Goal: Task Accomplishment & Management: Use online tool/utility

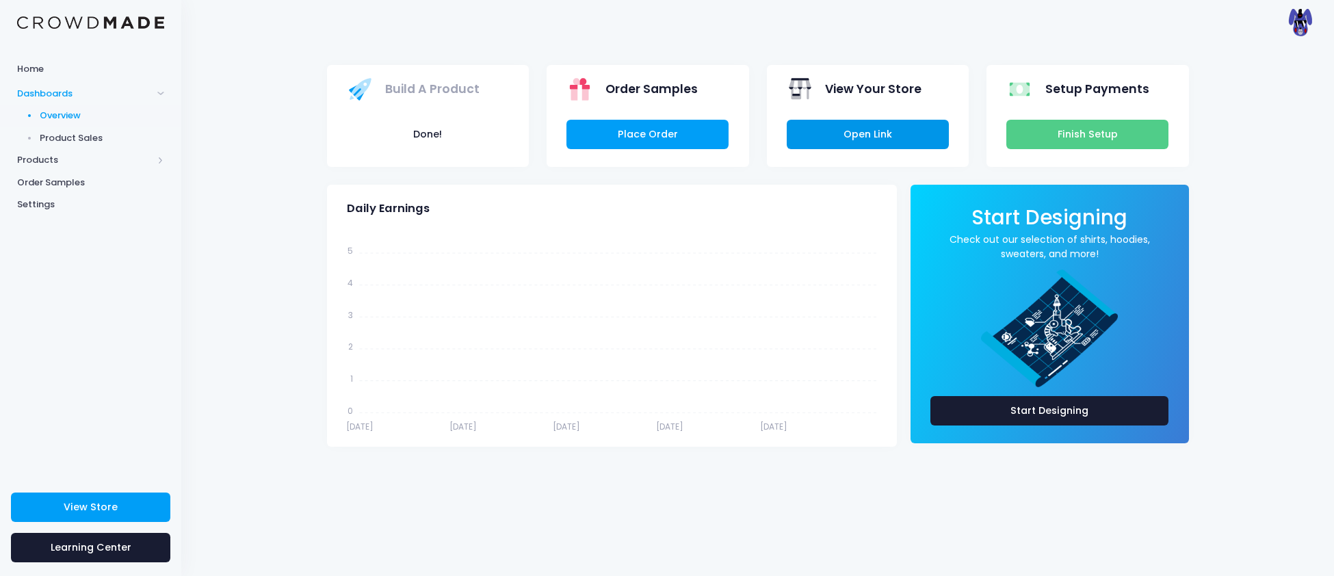
click at [907, 135] on link "Open Link" at bounding box center [868, 134] width 162 height 29
click at [36, 165] on span "Products" at bounding box center [84, 160] width 135 height 14
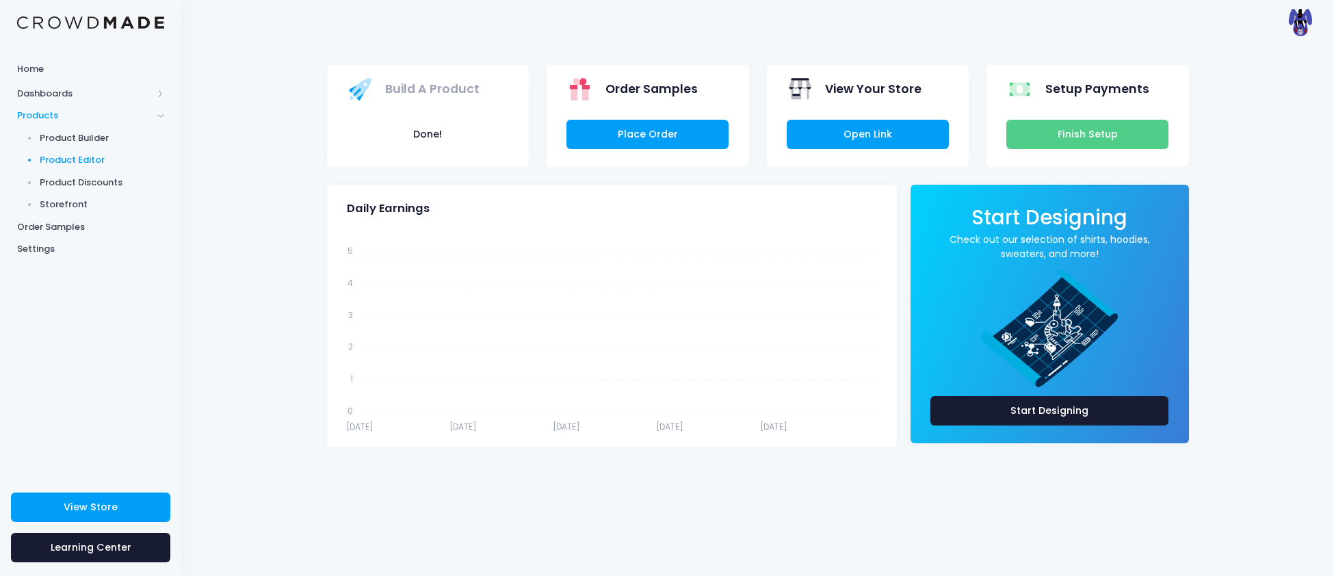
click at [85, 161] on span "Product Editor" at bounding box center [102, 160] width 125 height 14
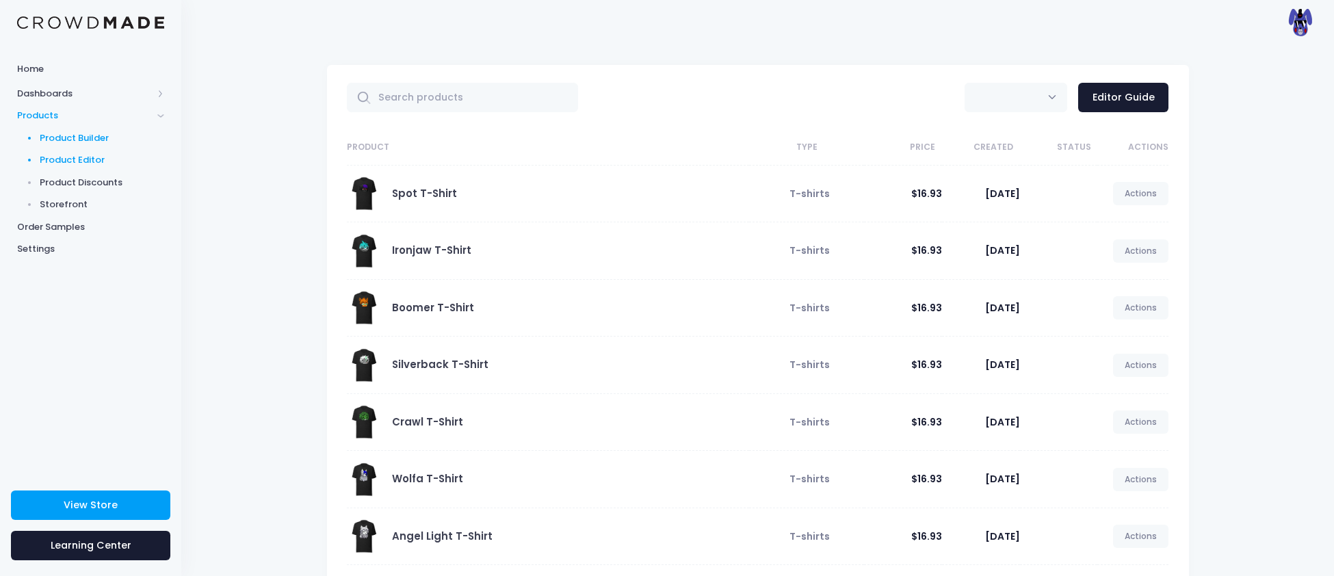
click at [86, 135] on span "Product Builder" at bounding box center [102, 138] width 125 height 14
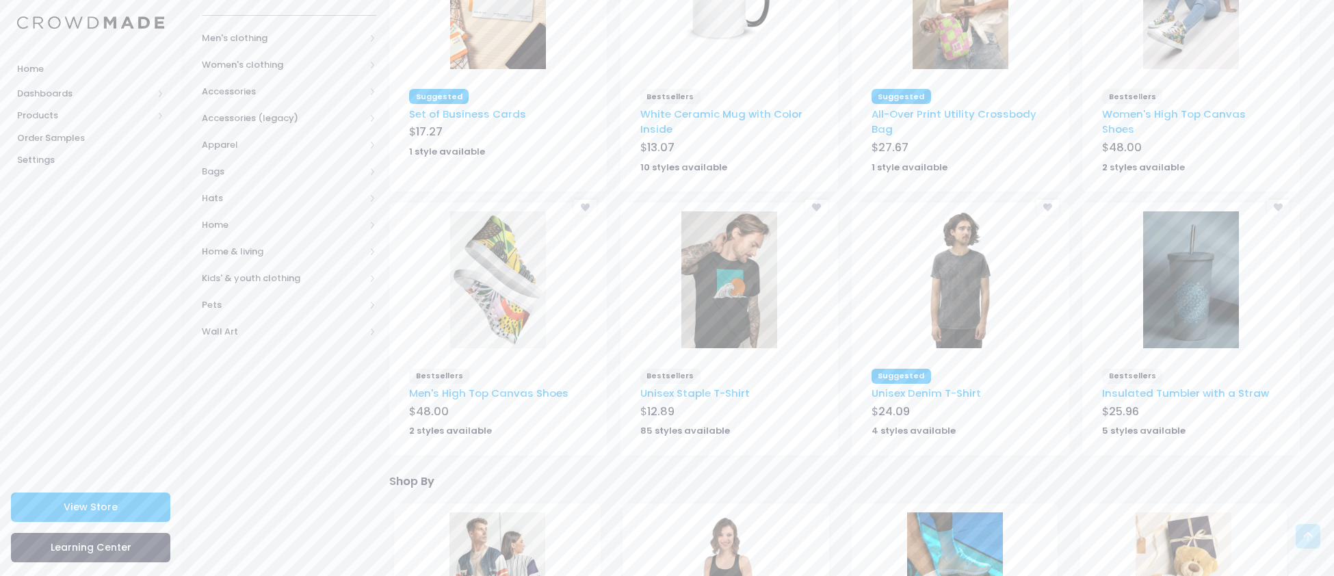
scroll to position [238, 0]
click at [722, 62] on img at bounding box center [729, 2] width 96 height 137
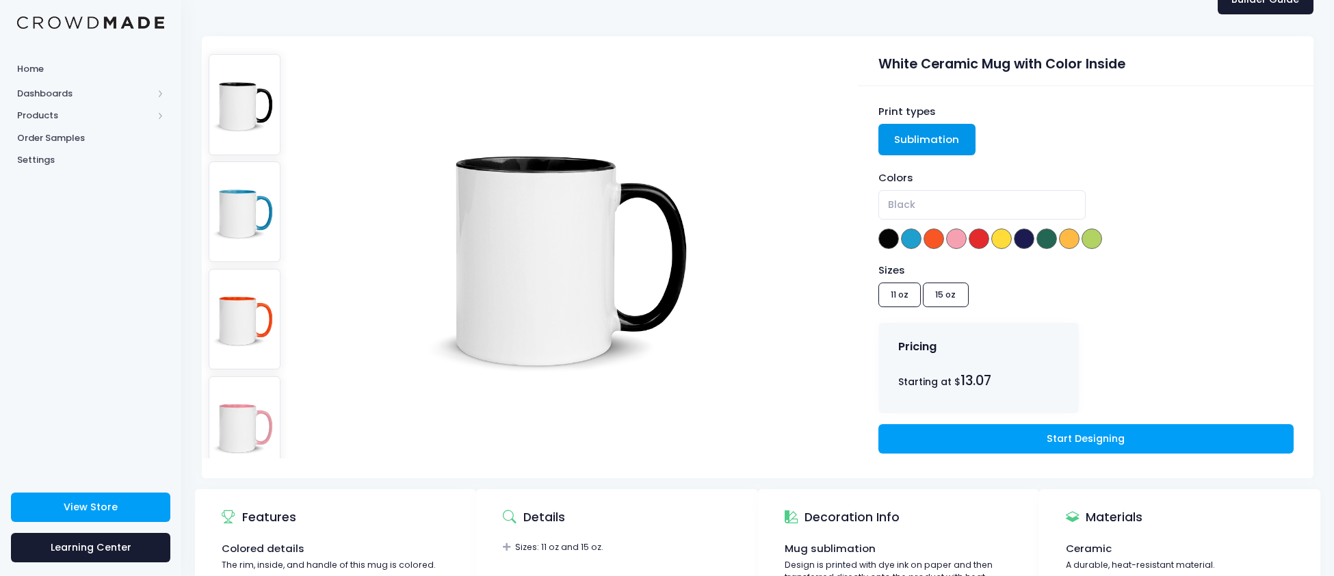
scroll to position [83, 0]
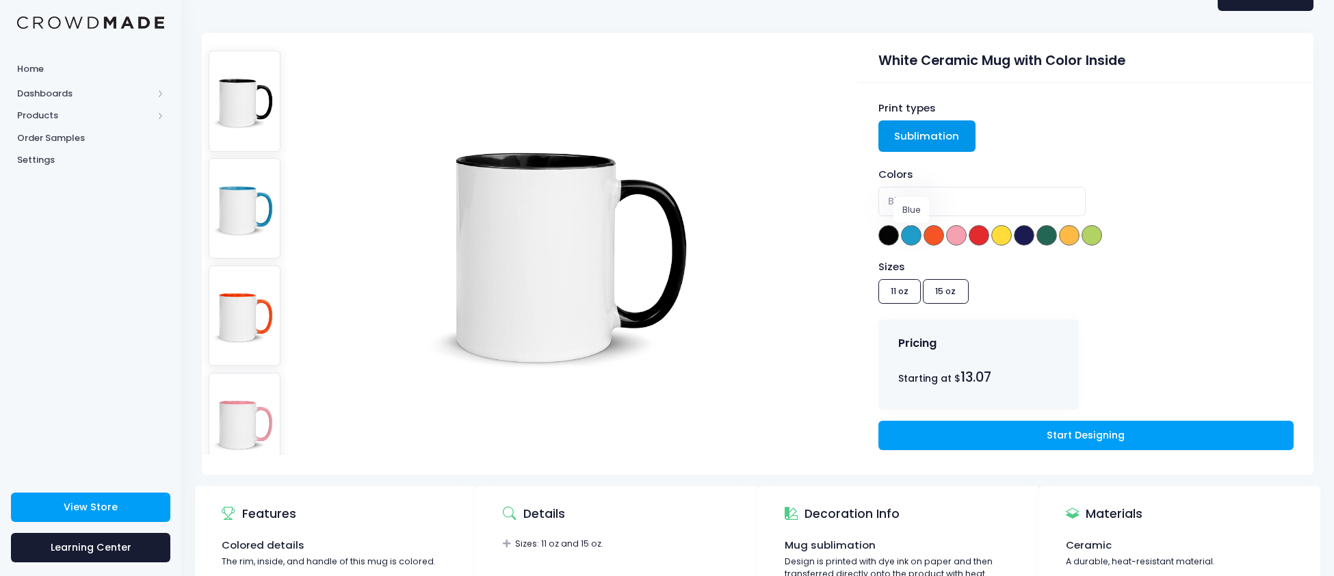
click at [912, 233] on span at bounding box center [911, 235] width 21 height 21
select select "Blue"
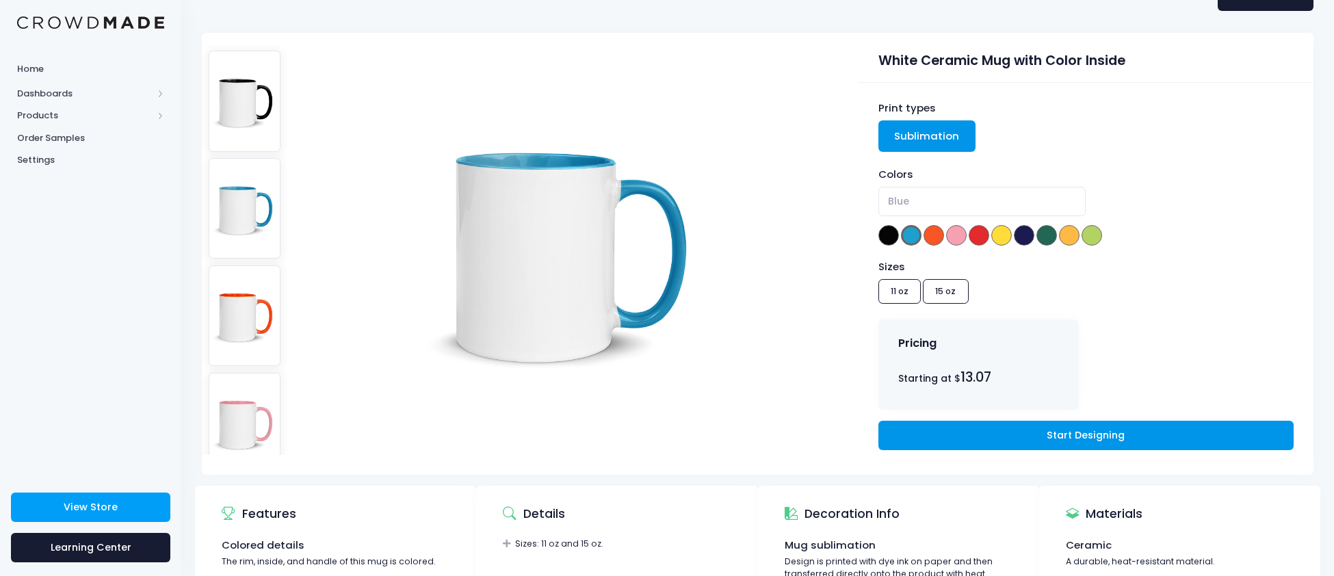
click at [987, 438] on link "Start Designing" at bounding box center [1085, 435] width 415 height 29
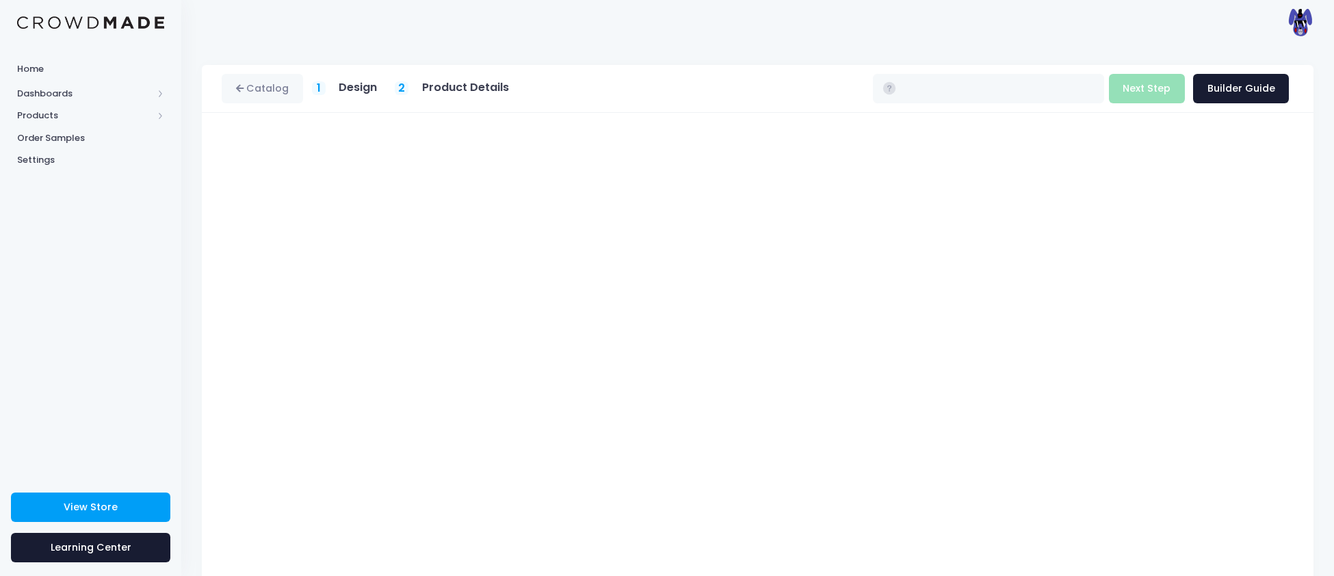
type input "$13.39 - $14.28"
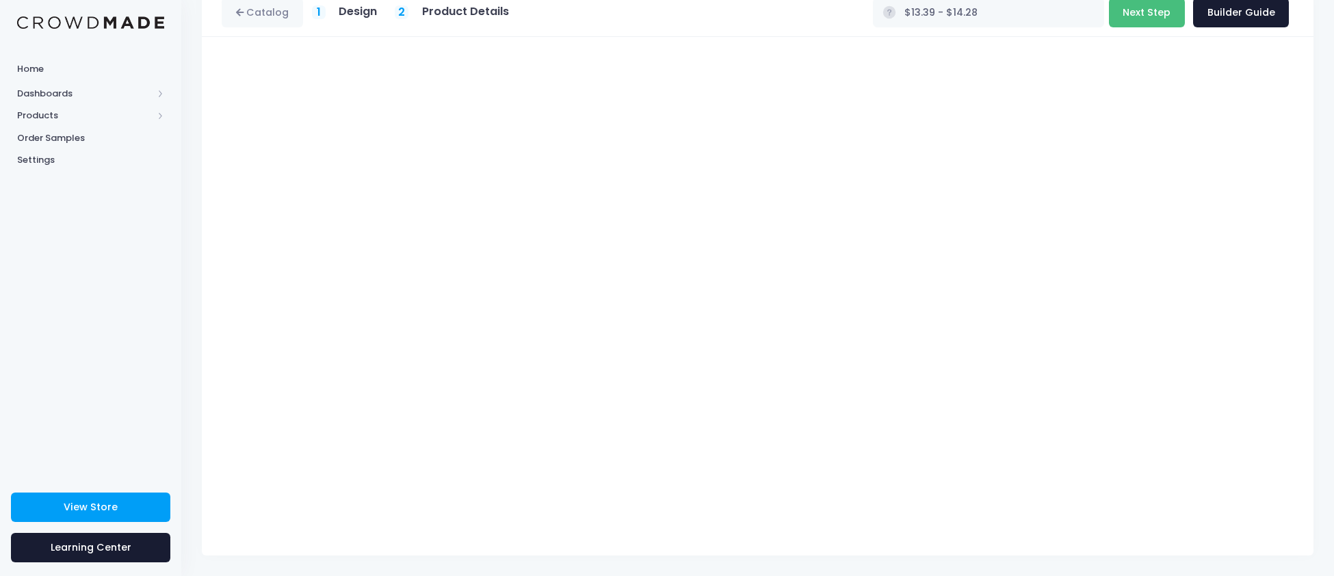
click at [1159, 25] on button "Next Step" at bounding box center [1147, 12] width 76 height 29
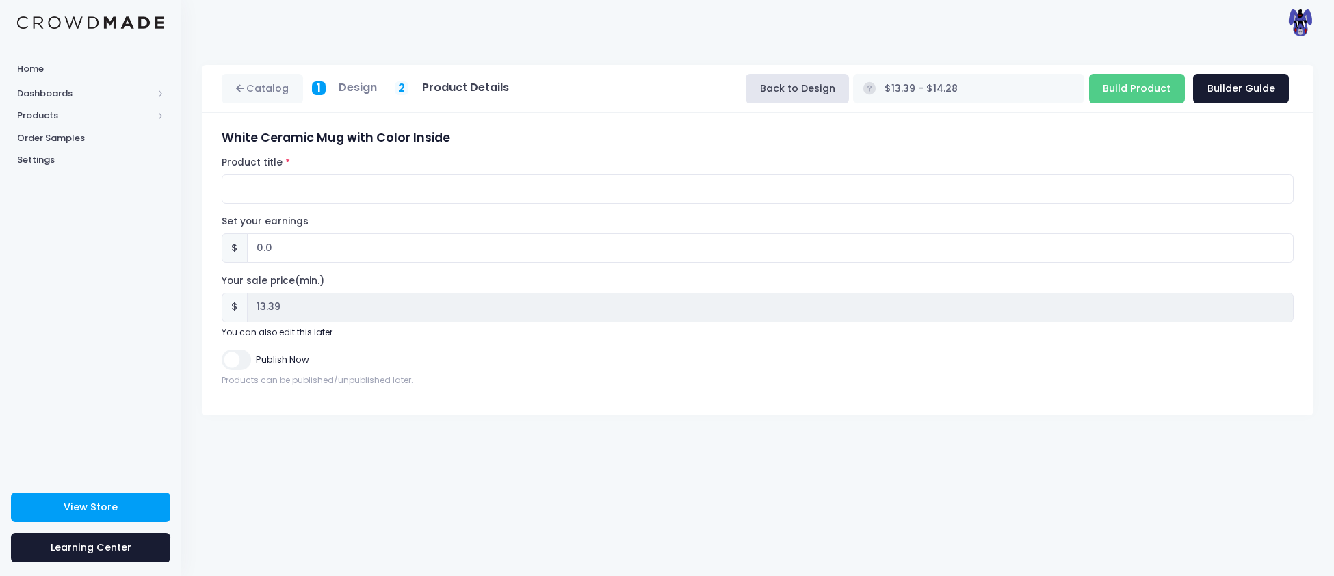
scroll to position [0, 0]
click at [427, 194] on input "Product title" at bounding box center [758, 188] width 1072 height 29
type input "Bonnie613 Mug"
click at [237, 363] on input "Publish Now" at bounding box center [236, 360] width 29 height 20
checkbox input "true"
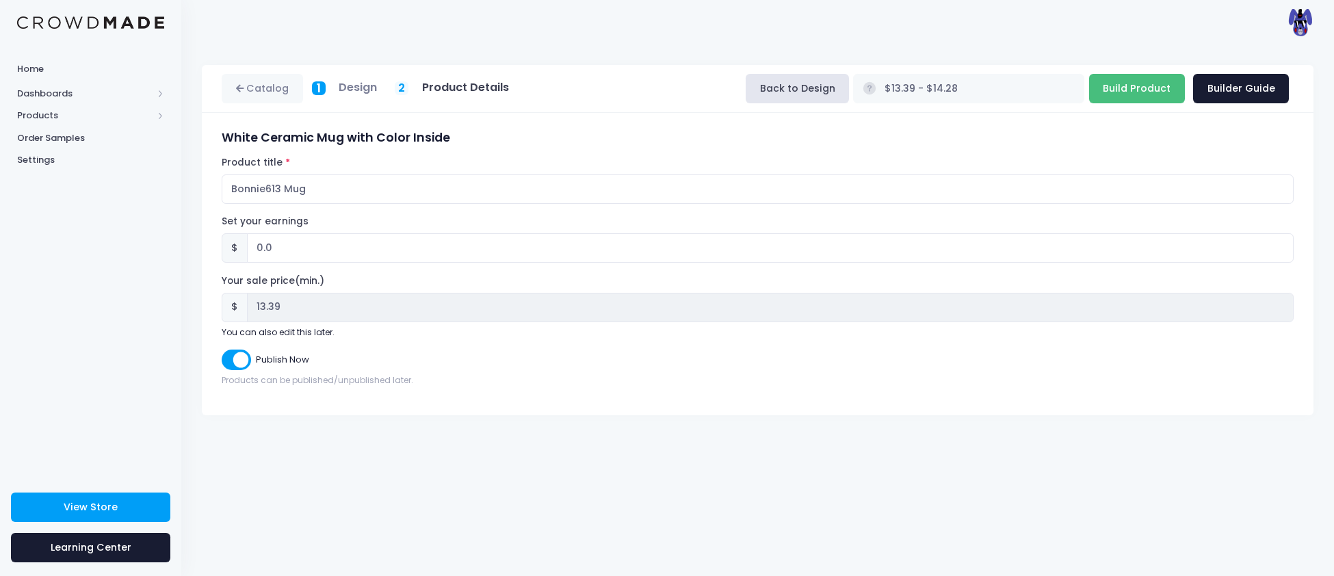
click at [1154, 88] on input "Build Product" at bounding box center [1137, 88] width 96 height 29
type input "Building product..."
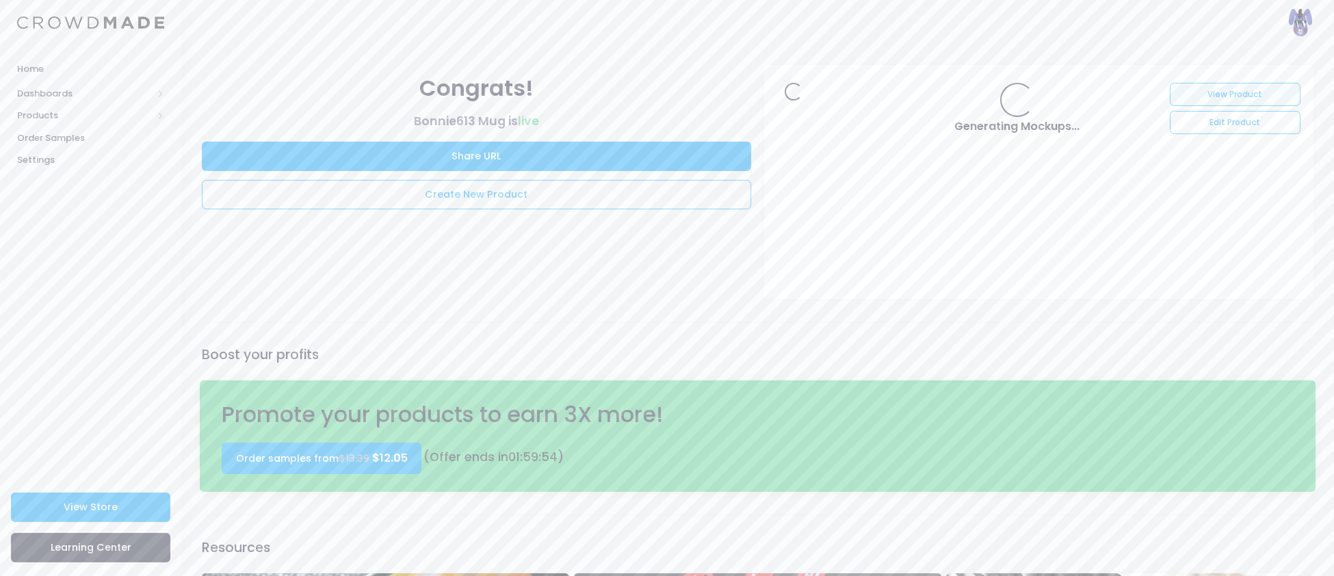
click at [1220, 88] on link "View Product" at bounding box center [1235, 94] width 131 height 23
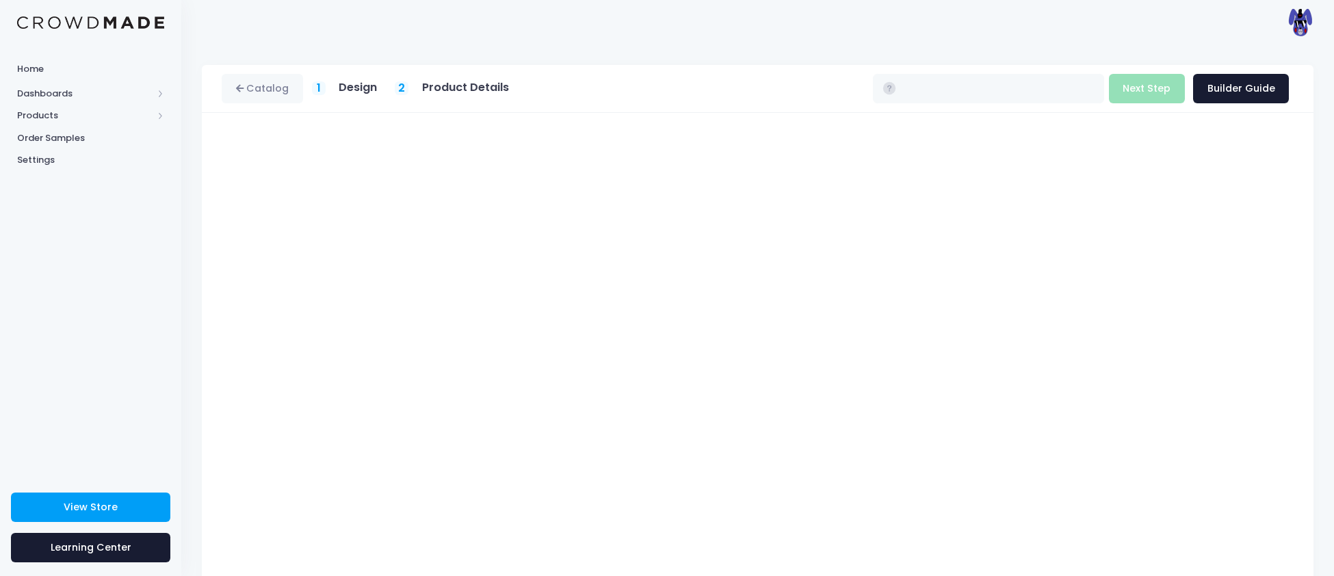
type input "$13.39 - $14.28"
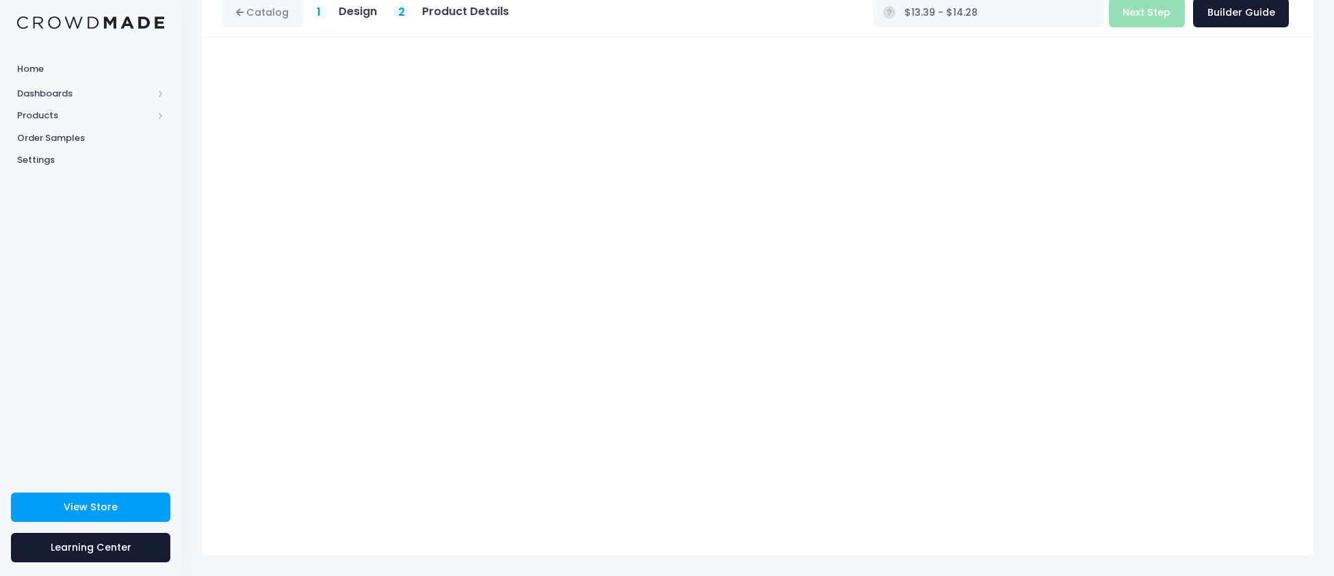
scroll to position [74, 0]
click at [1157, 18] on button "Next Step" at bounding box center [1147, 14] width 76 height 29
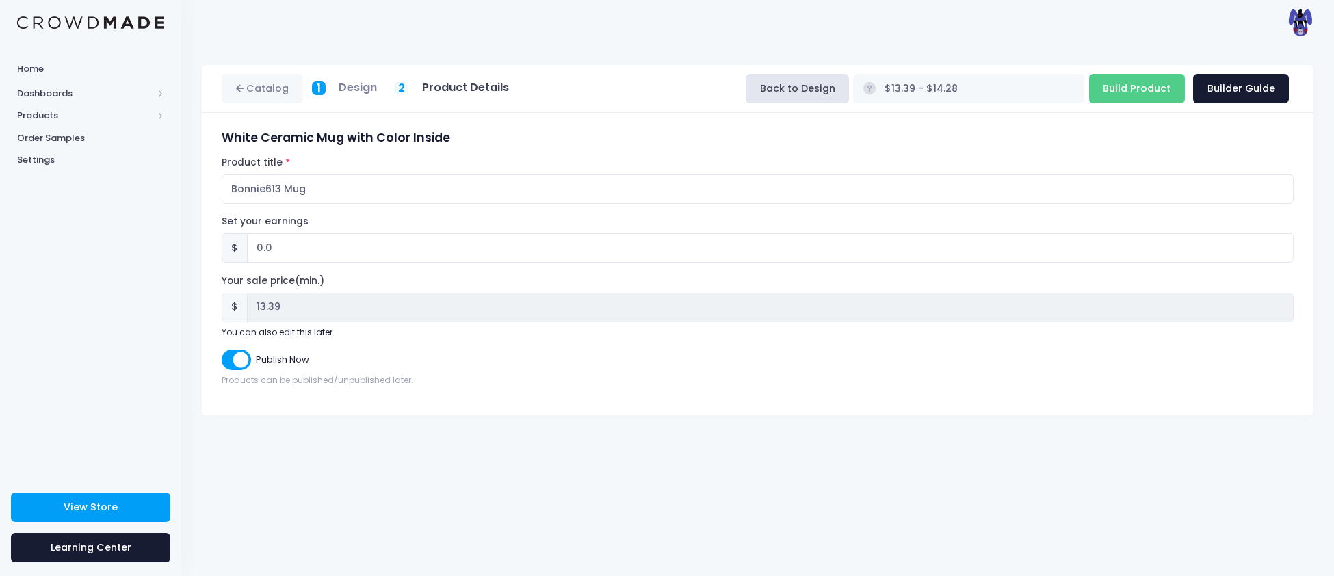
scroll to position [0, 0]
click at [345, 81] on h5 "Design" at bounding box center [358, 88] width 38 height 14
click at [266, 85] on link "Catalog" at bounding box center [262, 88] width 81 height 29
click at [247, 185] on input "Bonnie613 Mug" at bounding box center [758, 188] width 1072 height 29
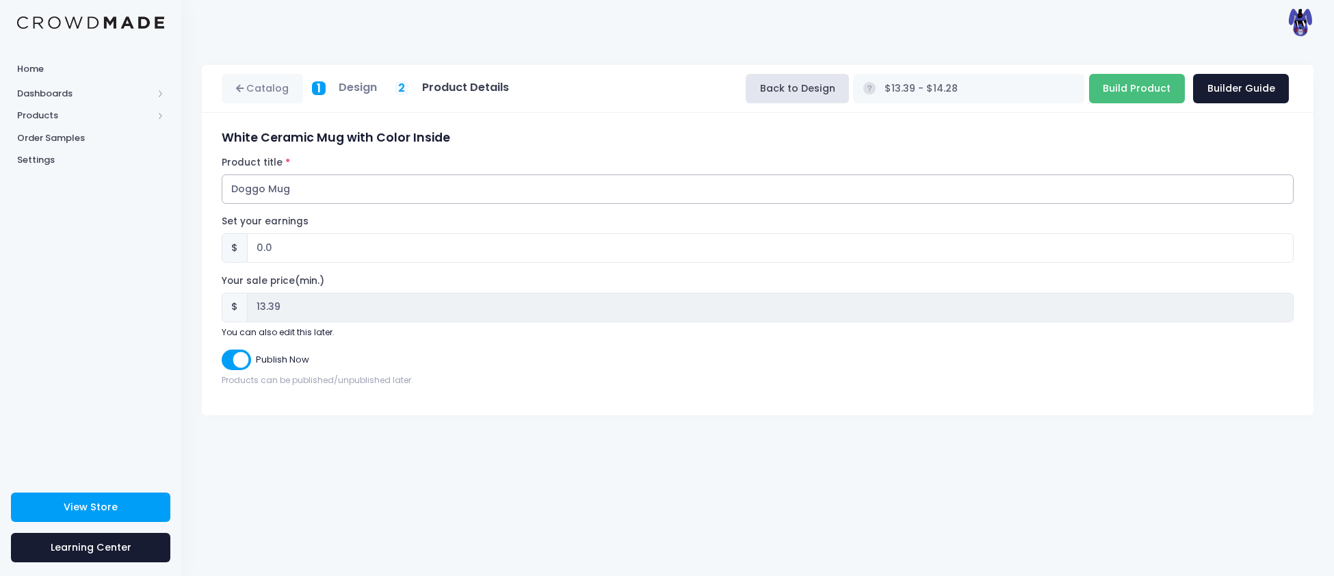
type input "Doggo Mug"
click at [1166, 86] on input "Build Product" at bounding box center [1137, 88] width 96 height 29
type input "Building product..."
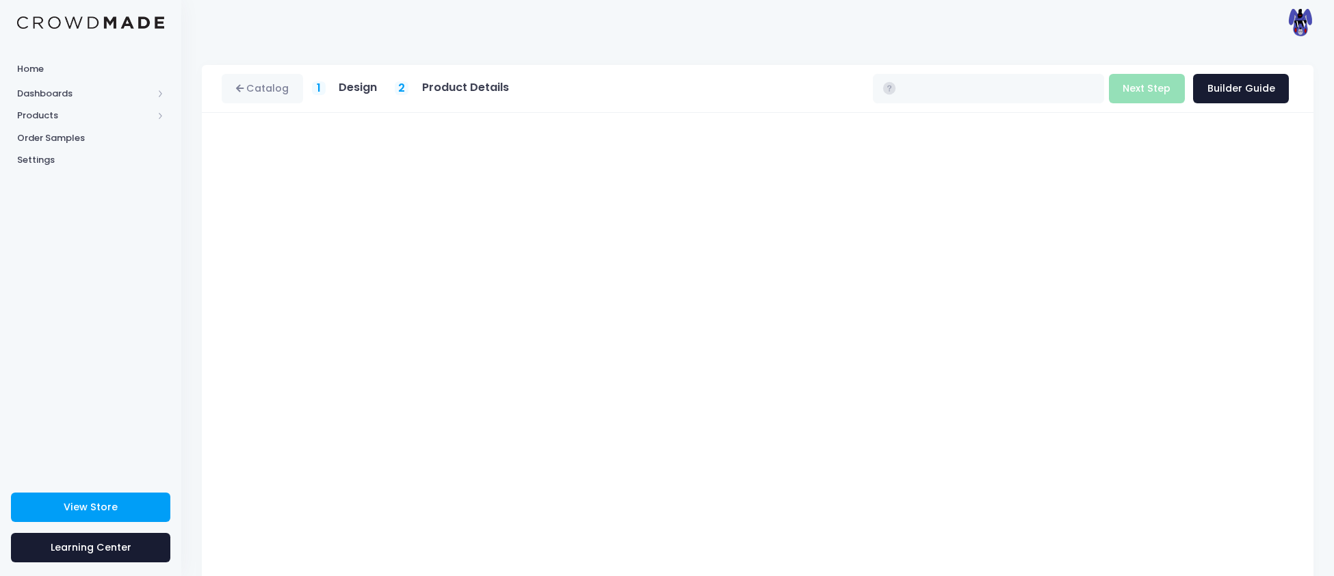
type input "$13.39 - $14.28"
click at [1156, 94] on button "Next Step" at bounding box center [1147, 88] width 76 height 29
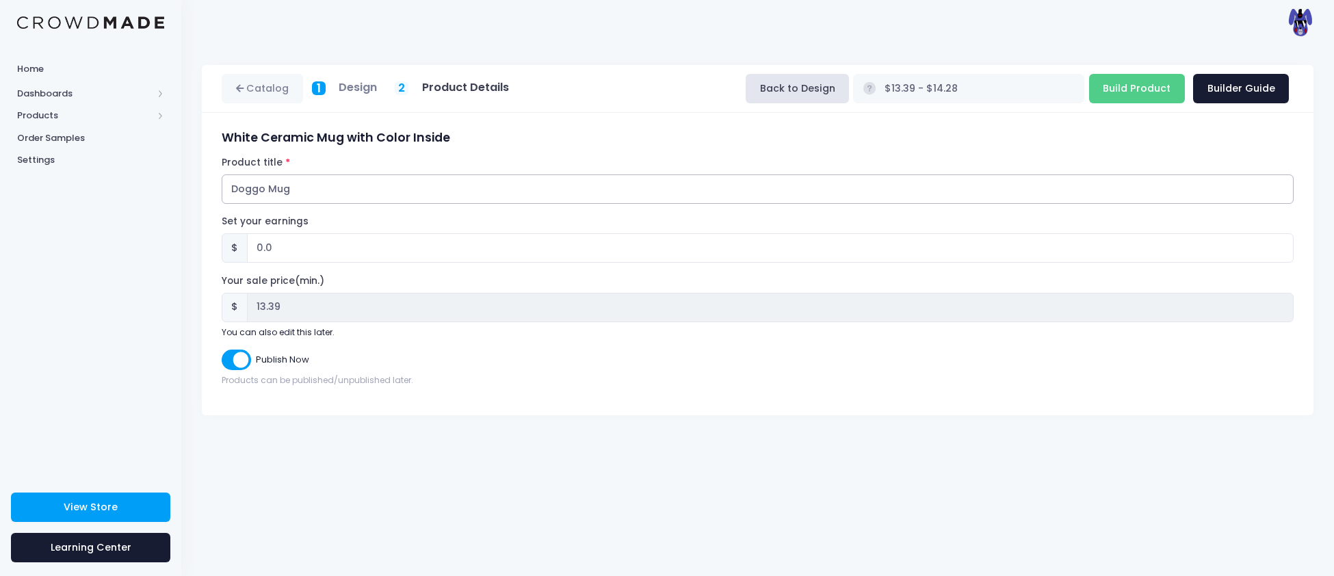
click at [240, 193] on input "Doggo Mug" at bounding box center [758, 188] width 1072 height 29
type input "Primal Mug"
click at [1129, 81] on input "Build Product" at bounding box center [1137, 88] width 96 height 29
type input "Building product..."
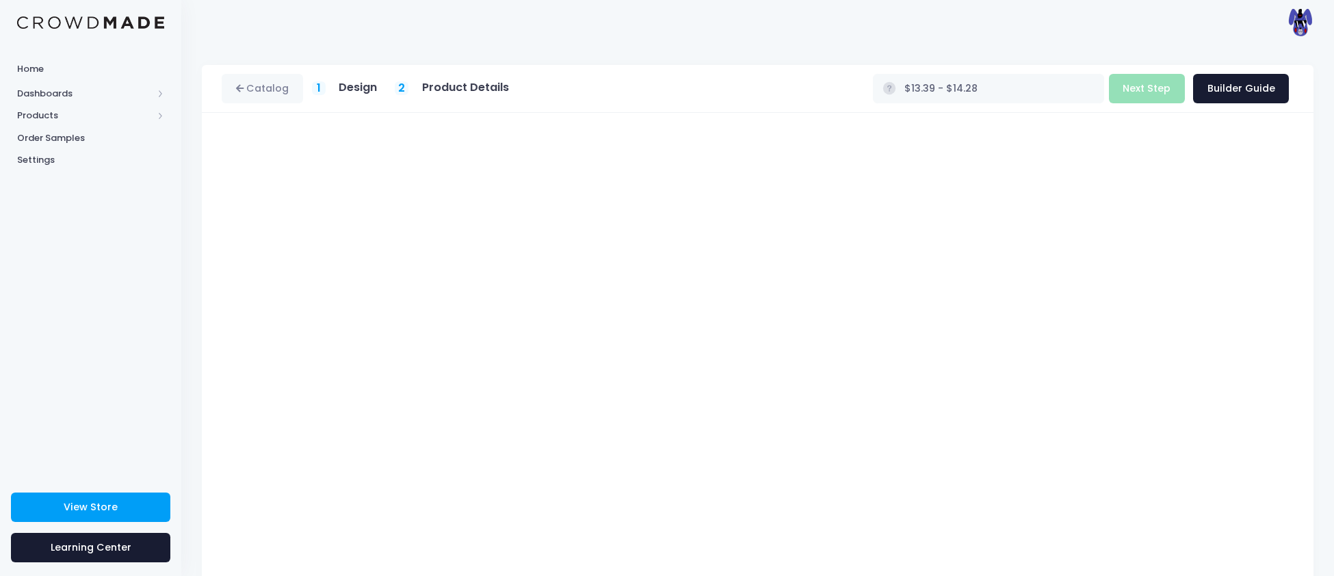
type input "$14.28"
click at [1154, 90] on button "Next Step" at bounding box center [1147, 88] width 76 height 29
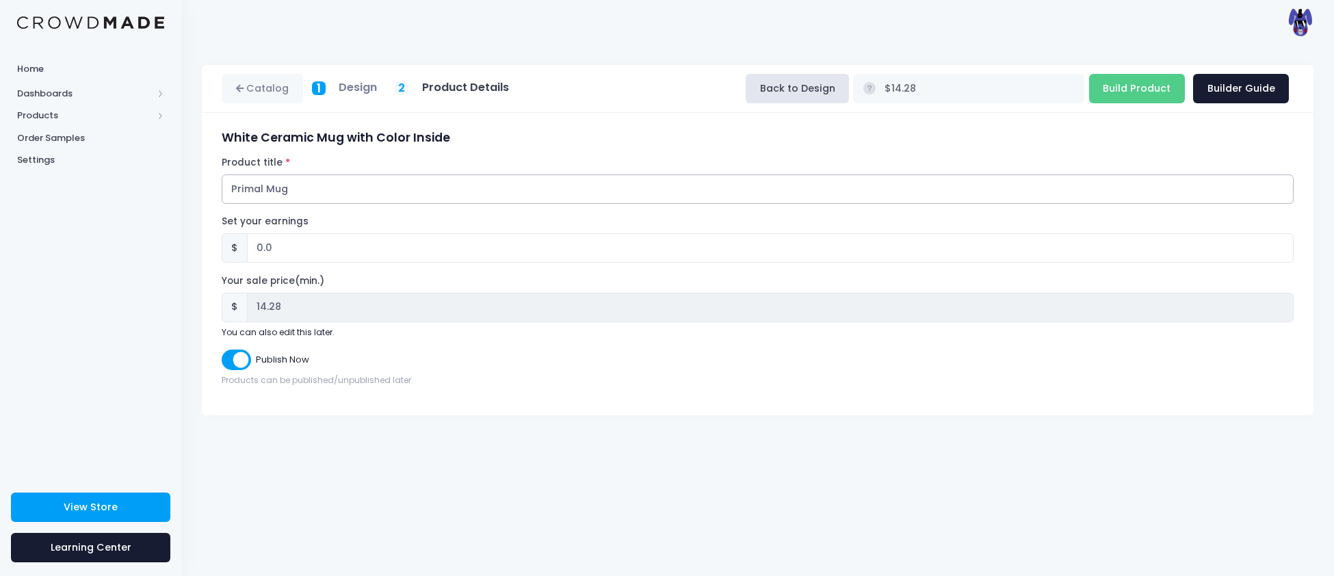
click at [236, 195] on input "Primal Mug" at bounding box center [758, 188] width 1072 height 29
type input "Angel Light Mug"
click at [1131, 88] on input "Build Product" at bounding box center [1137, 88] width 96 height 29
type input "Building product..."
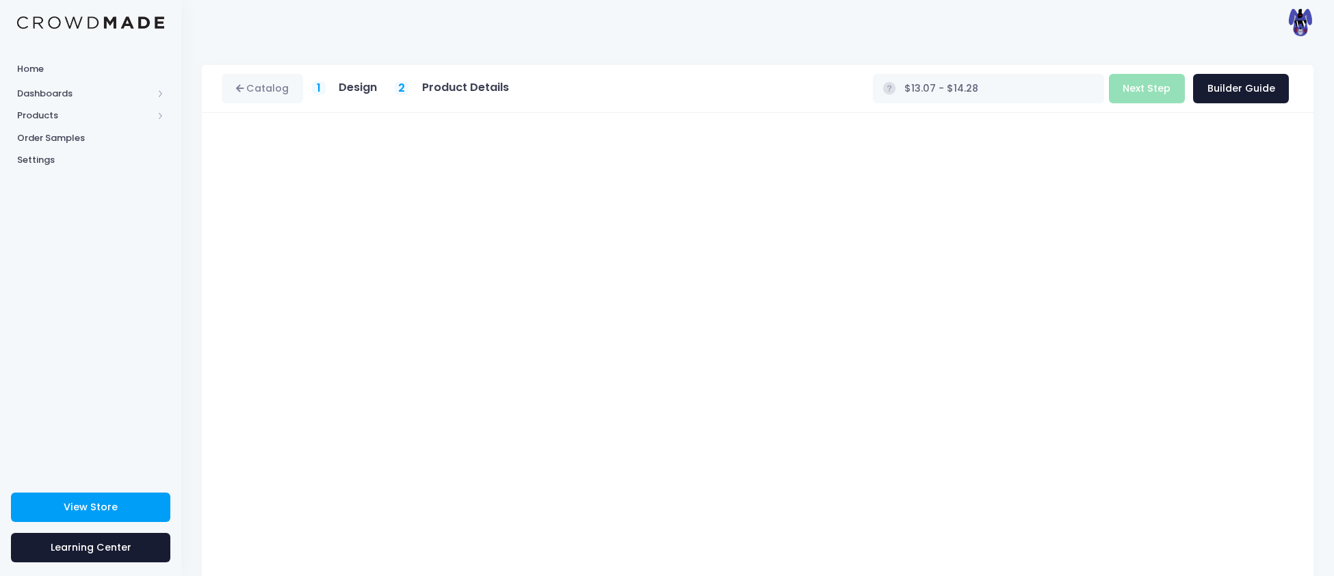
type input "$13.07"
click at [1132, 91] on button "Next Step" at bounding box center [1147, 88] width 76 height 29
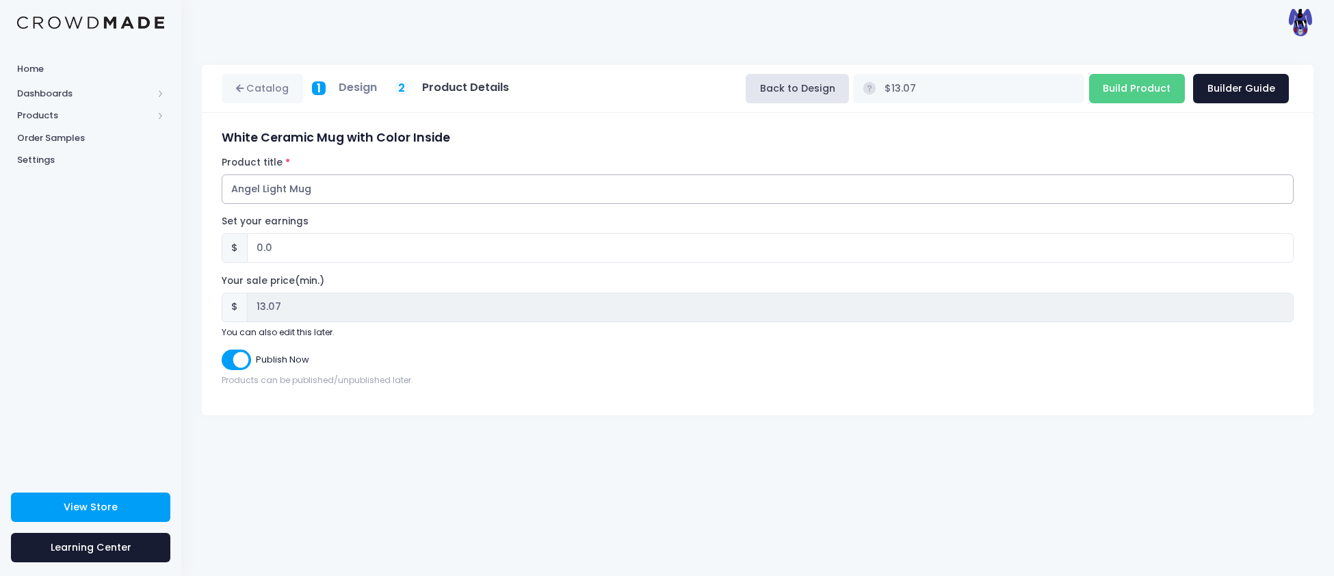
drag, startPoint x: 286, startPoint y: 187, endPoint x: 206, endPoint y: 174, distance: 81.1
click at [206, 174] on div "White Ceramic Mug with Color Inside Product title Angel Light Mug Set your earn…" at bounding box center [757, 264] width 1111 height 302
type input "Wolfa Mug"
click at [1144, 83] on input "Build Product" at bounding box center [1137, 88] width 96 height 29
type input "Building product..."
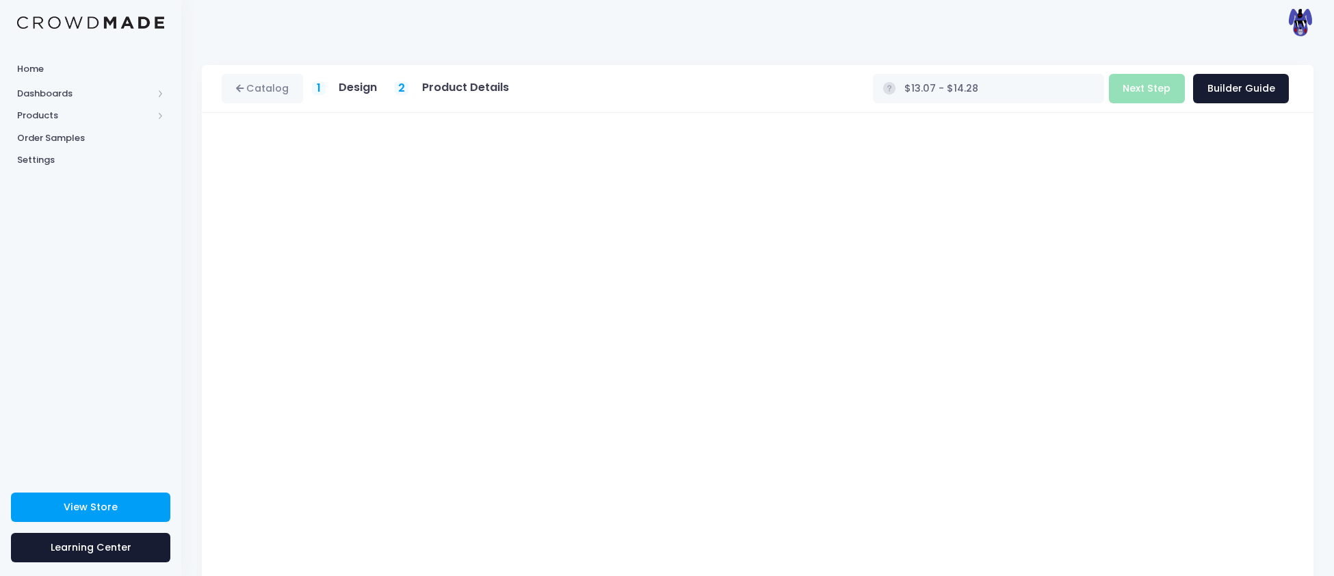
type input "$13.07"
click at [1150, 90] on button "Next Step" at bounding box center [1147, 88] width 76 height 29
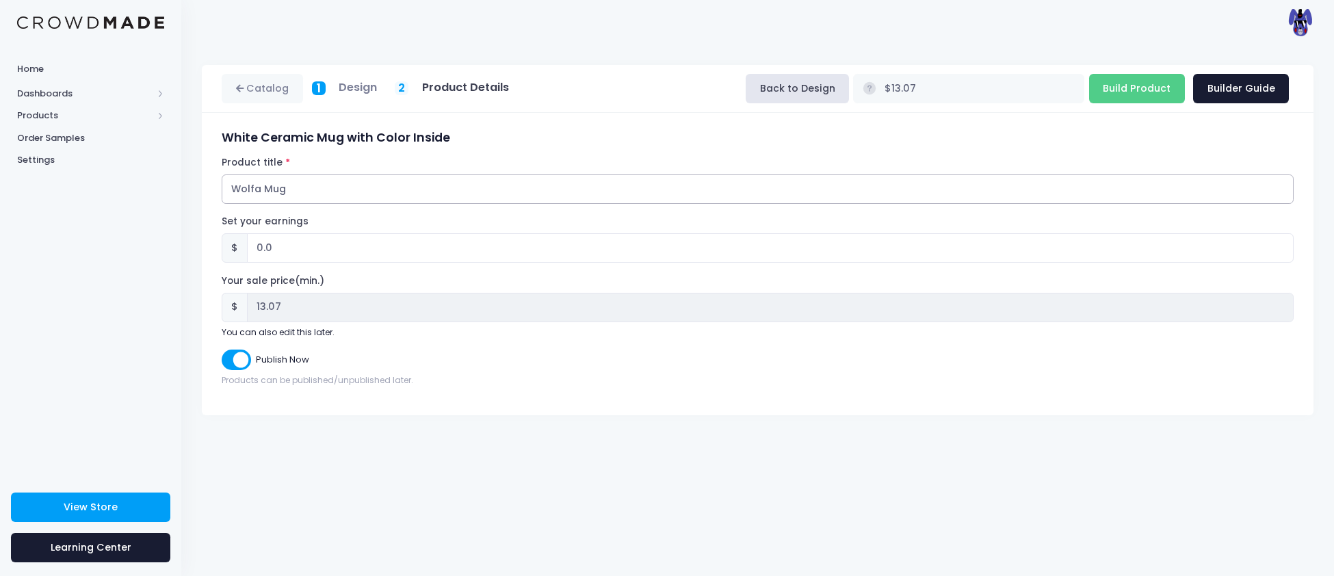
drag, startPoint x: 259, startPoint y: 188, endPoint x: 200, endPoint y: 183, distance: 59.1
click at [200, 183] on div "Catalog 1 Design 2 $" at bounding box center [757, 240] width 1153 height 350
type input "Crawl Mug"
click at [1133, 85] on input "Build Product" at bounding box center [1137, 88] width 96 height 29
type input "Building product..."
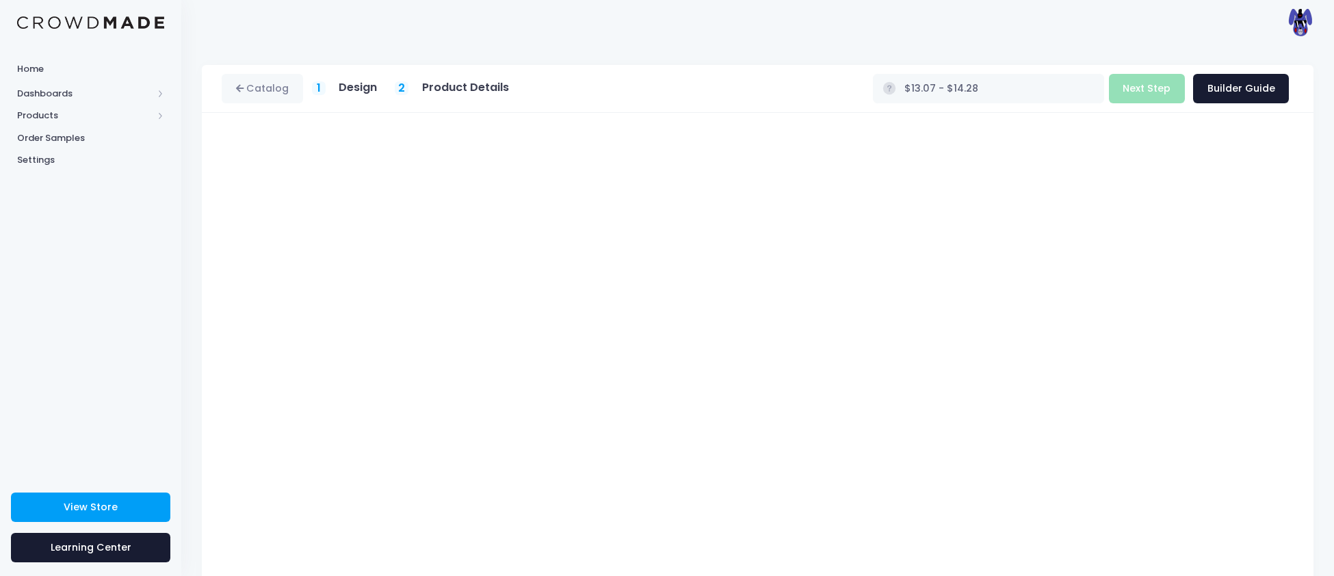
type input "$13.07"
click at [1149, 90] on button "Next Step" at bounding box center [1147, 88] width 76 height 29
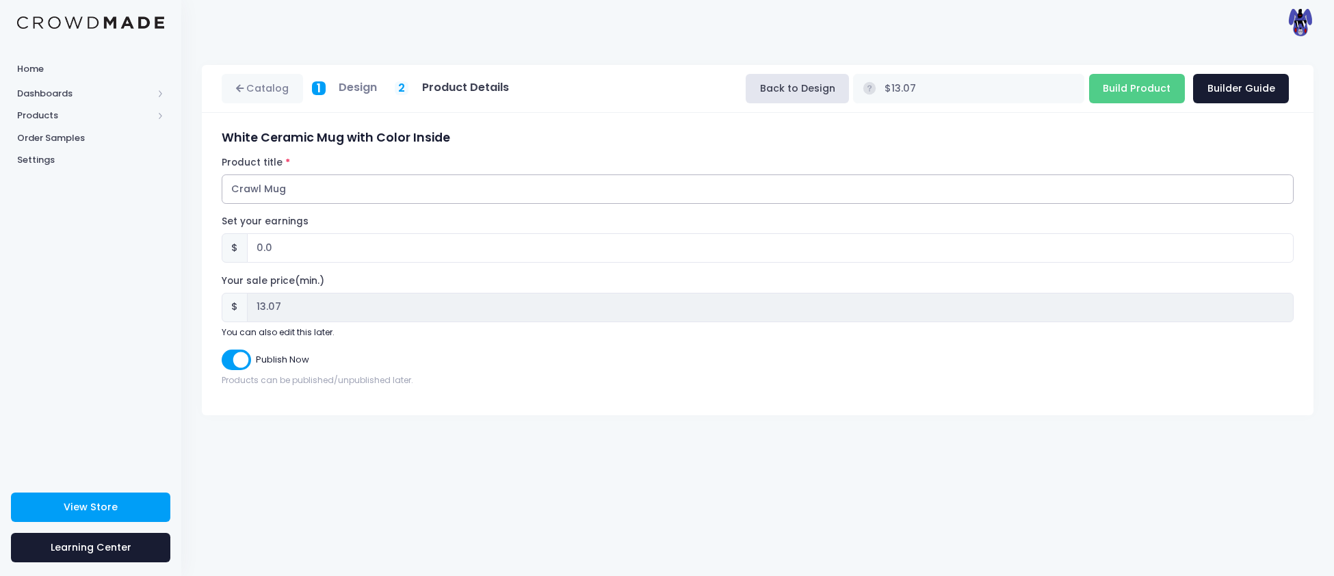
click at [233, 192] on input "Crawl Mug" at bounding box center [758, 188] width 1072 height 29
type input "Silverback Mug"
click at [1116, 88] on input "Build Product" at bounding box center [1137, 88] width 96 height 29
type input "Building product..."
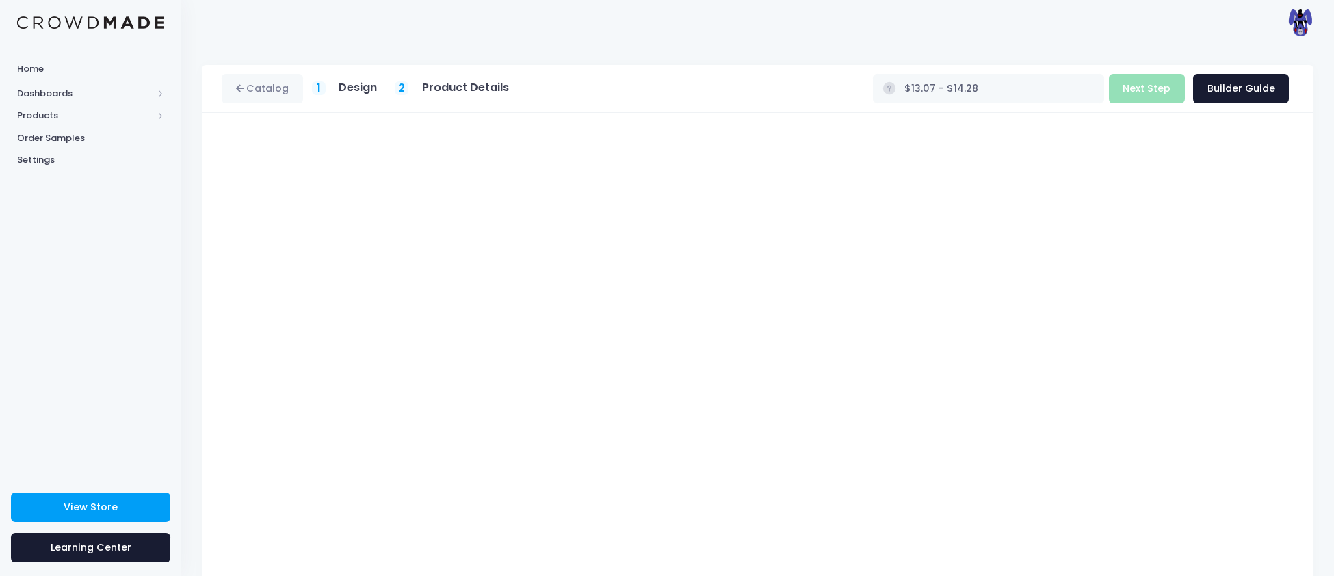
type input "$13.07"
click at [1150, 90] on button "Next Step" at bounding box center [1147, 88] width 76 height 29
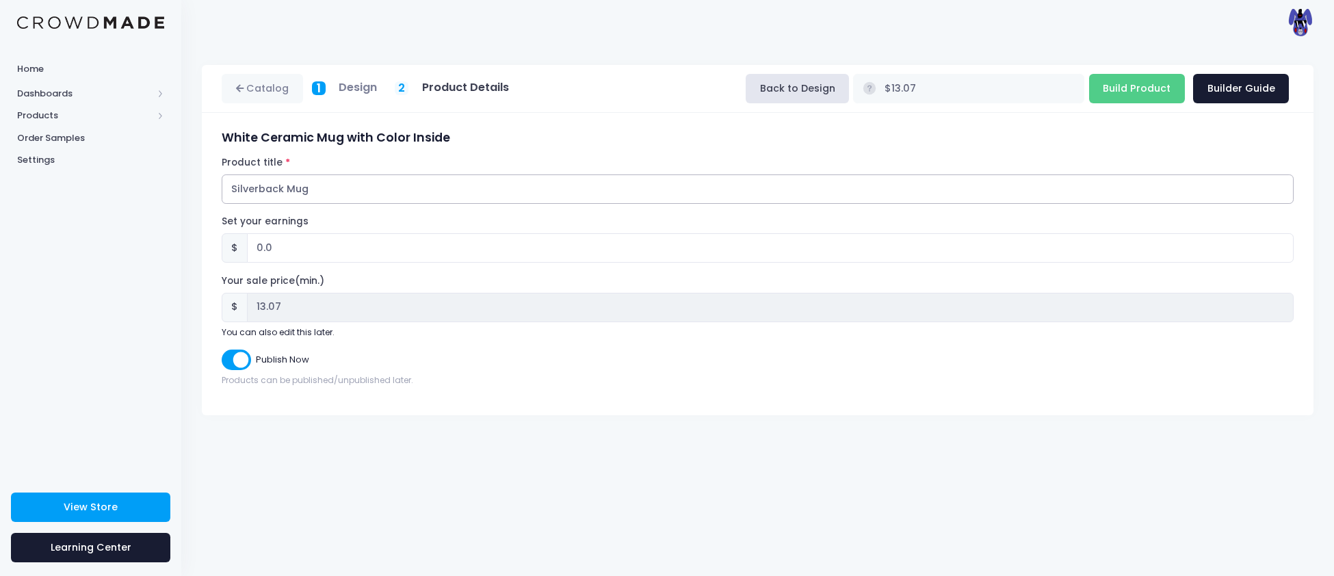
click at [242, 187] on input "Silverback Mug" at bounding box center [758, 188] width 1072 height 29
type input "Boomer Mug"
click at [1137, 91] on input "Build Product" at bounding box center [1137, 88] width 96 height 29
type input "Building product..."
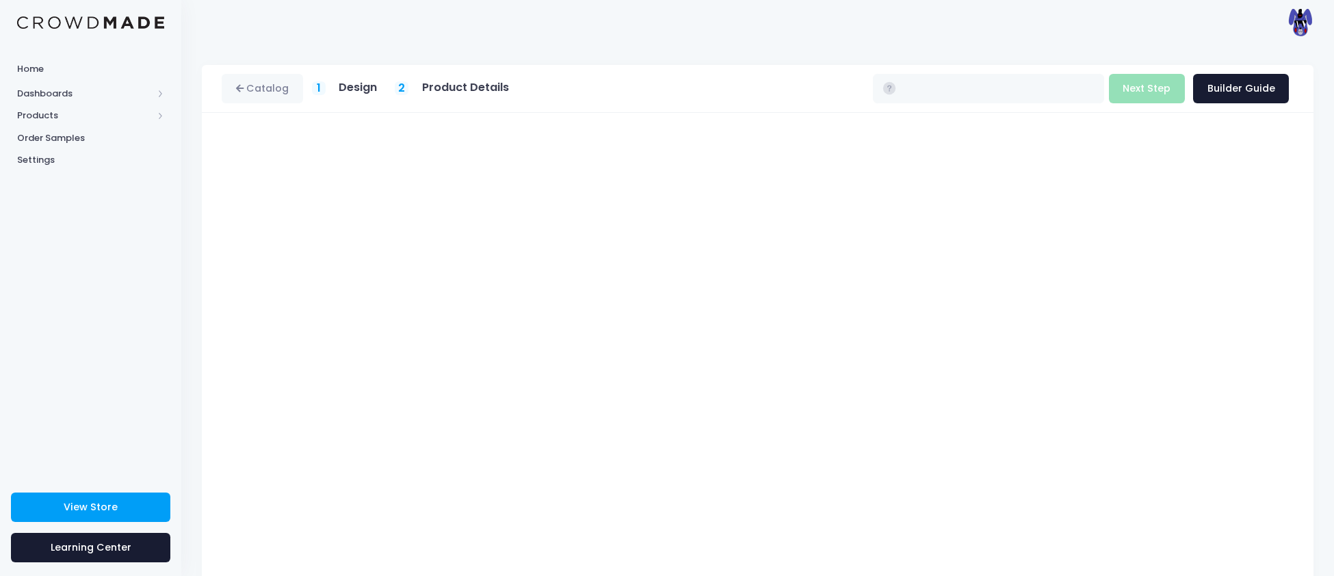
type input "$13.39 - $14.28"
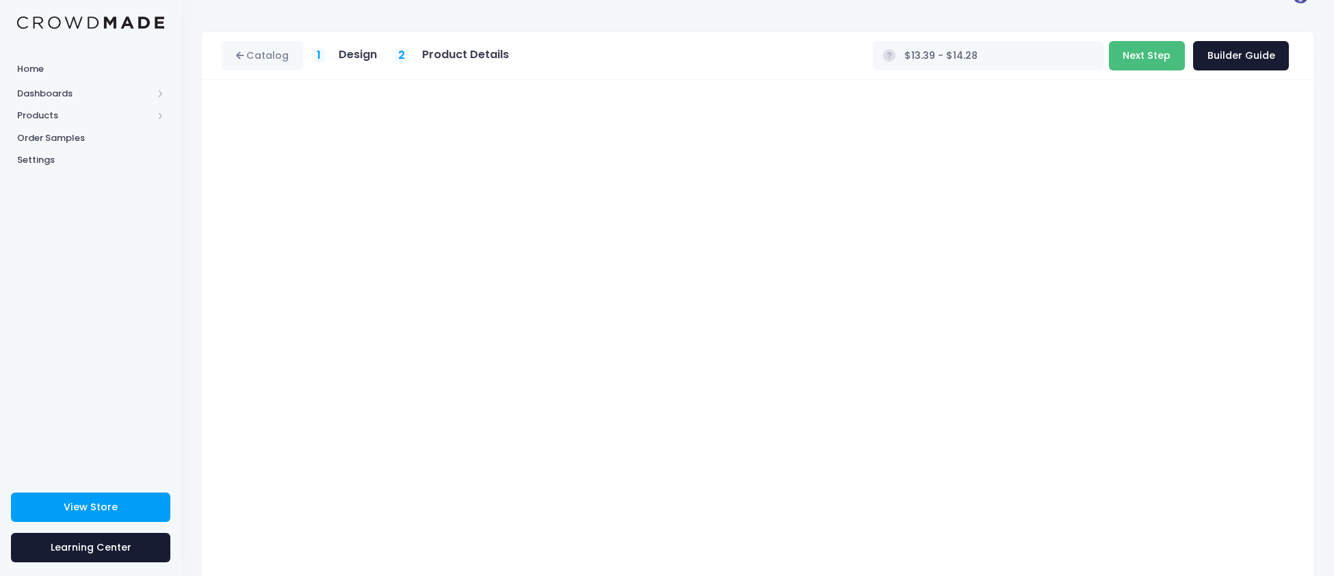
click at [1138, 53] on button "Next Step" at bounding box center [1147, 55] width 76 height 29
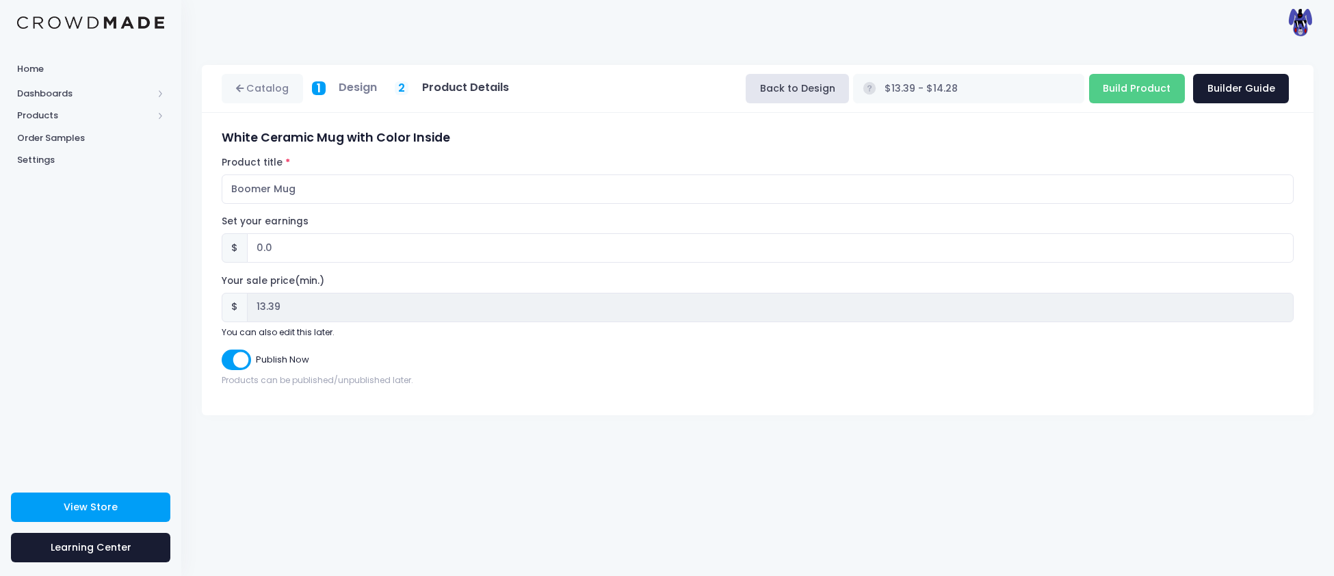
scroll to position [0, 0]
click at [240, 183] on input "Boomer Mug" at bounding box center [758, 188] width 1072 height 29
type input "Ironjaw Mug"
click at [1137, 83] on input "Build Product" at bounding box center [1137, 88] width 96 height 29
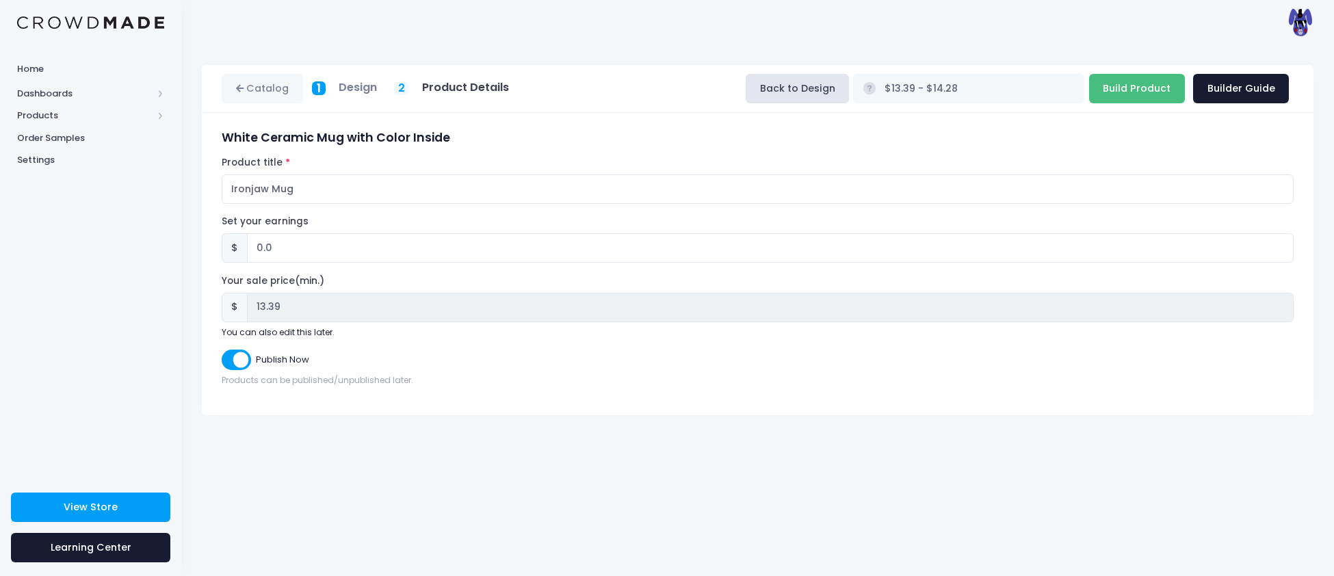
type input "Building product..."
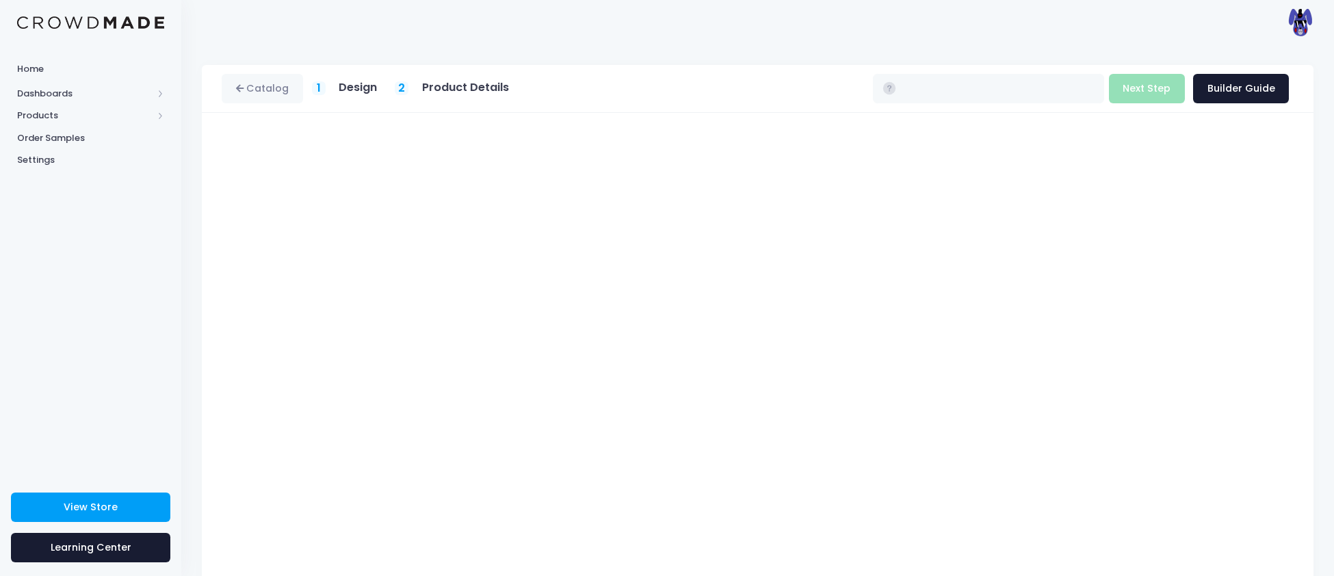
type input "$13.39 - $14.28"
click at [1154, 85] on button "Next Step" at bounding box center [1147, 88] width 76 height 29
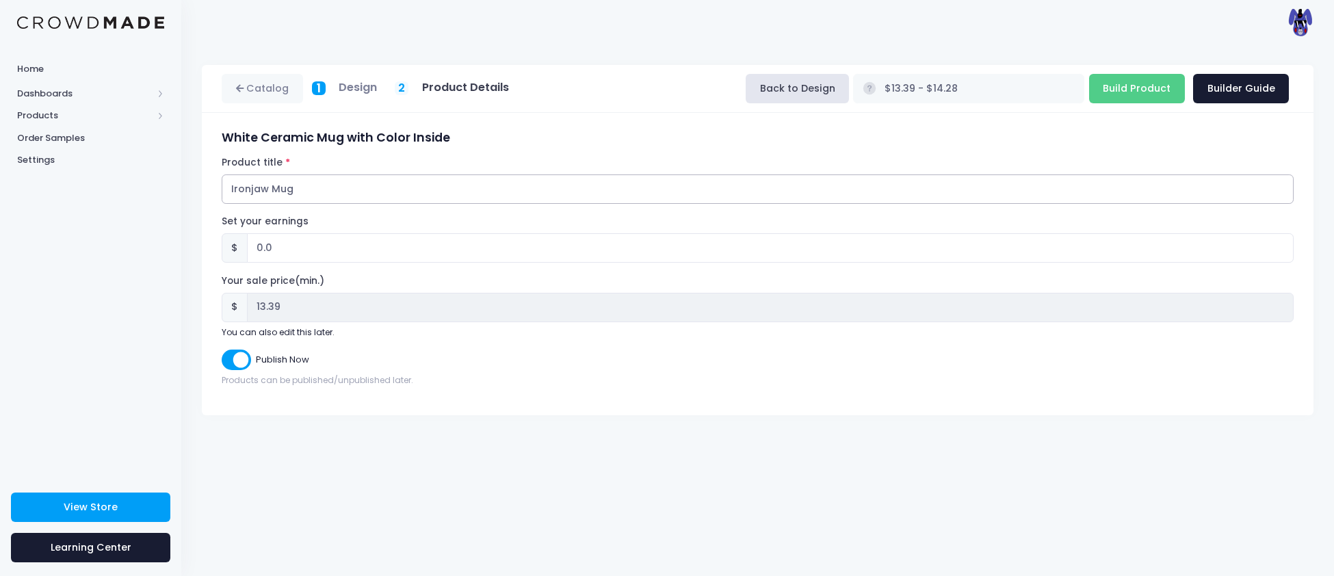
click at [243, 191] on input "Ironjaw Mug" at bounding box center [758, 188] width 1072 height 29
type input "Spot Mug"
click at [1130, 95] on input "Build Product" at bounding box center [1137, 88] width 96 height 29
type input "Building product..."
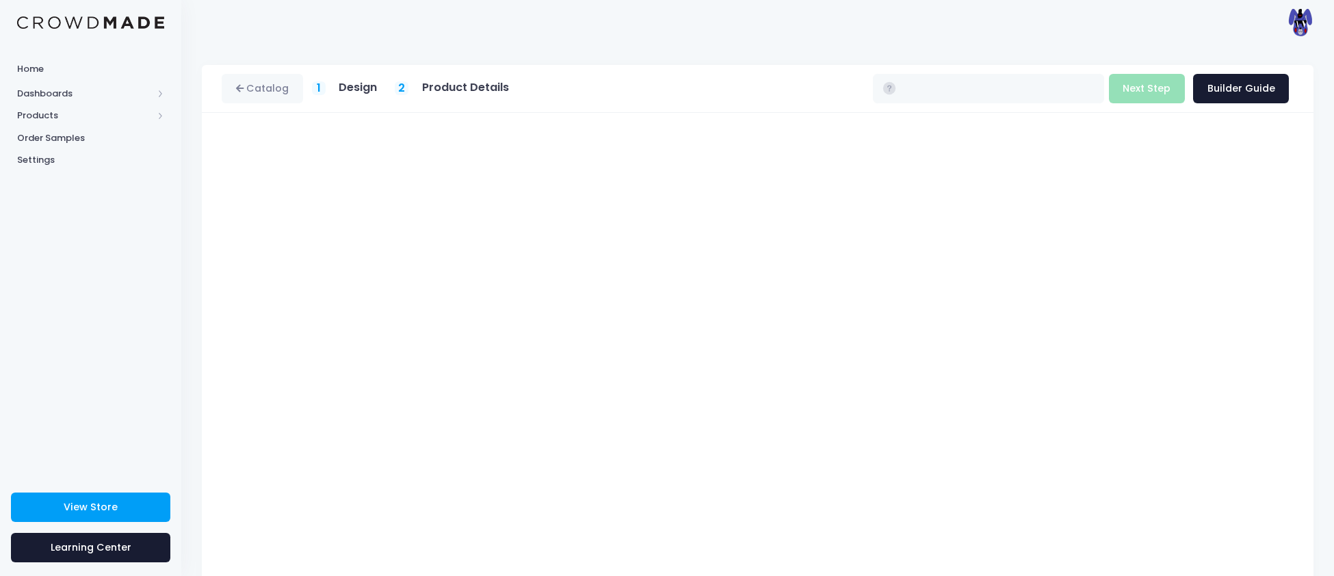
type input "$13.39 - $14.28"
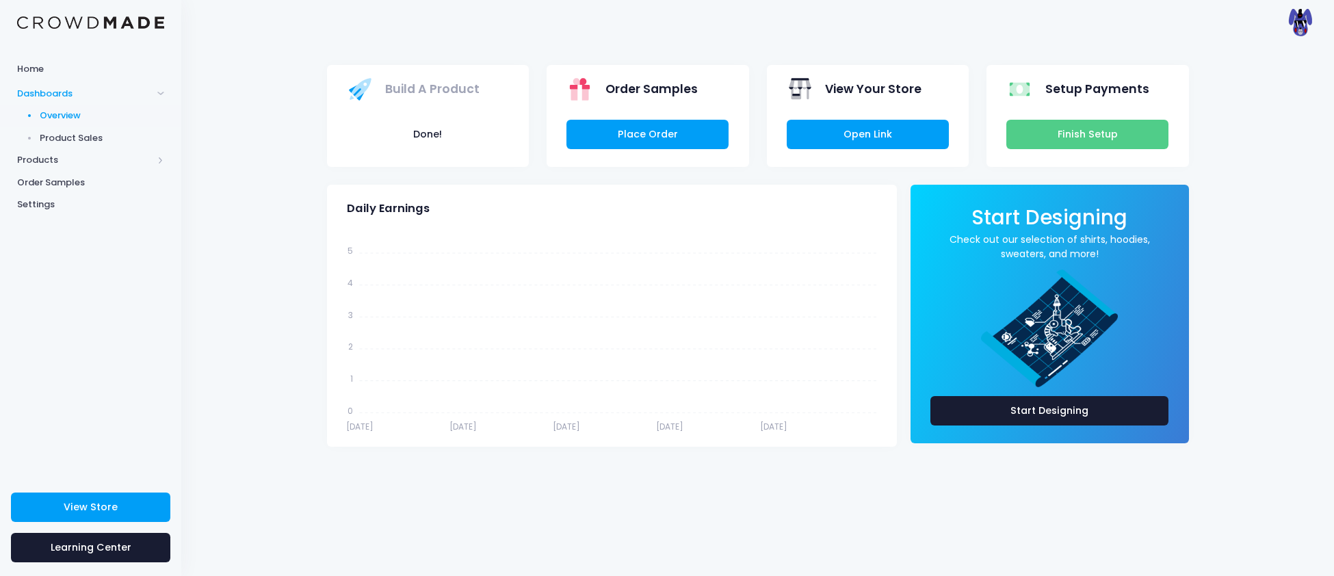
click at [61, 131] on span "Product Sales" at bounding box center [102, 138] width 125 height 14
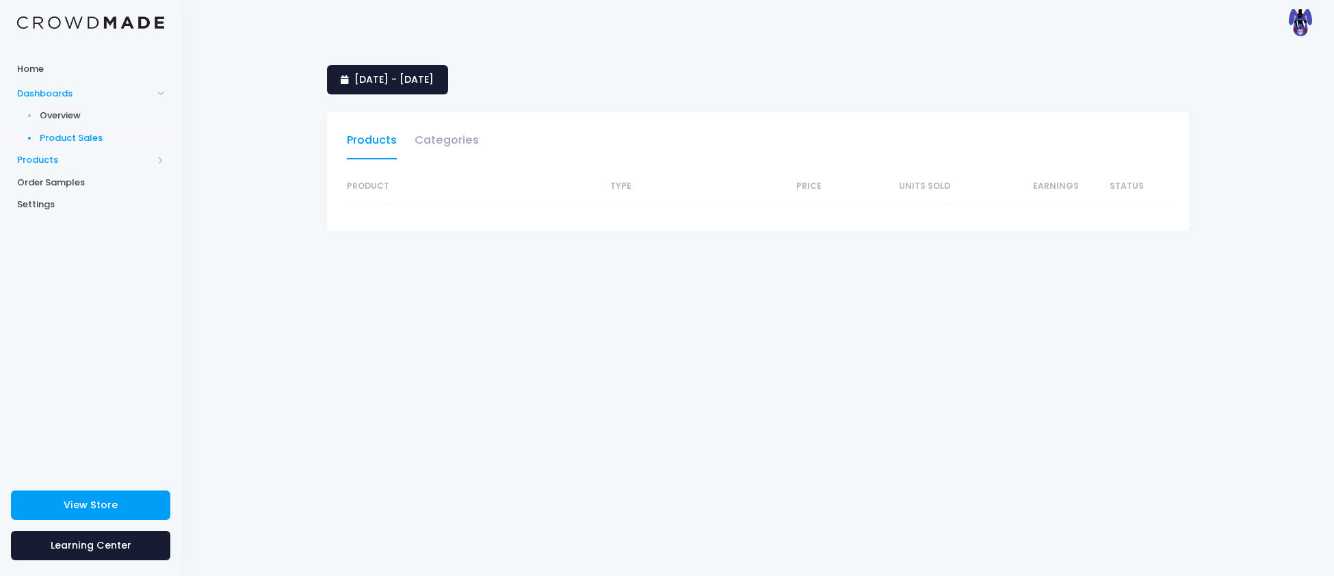
click at [38, 161] on span "Products" at bounding box center [84, 160] width 135 height 14
select select "25"
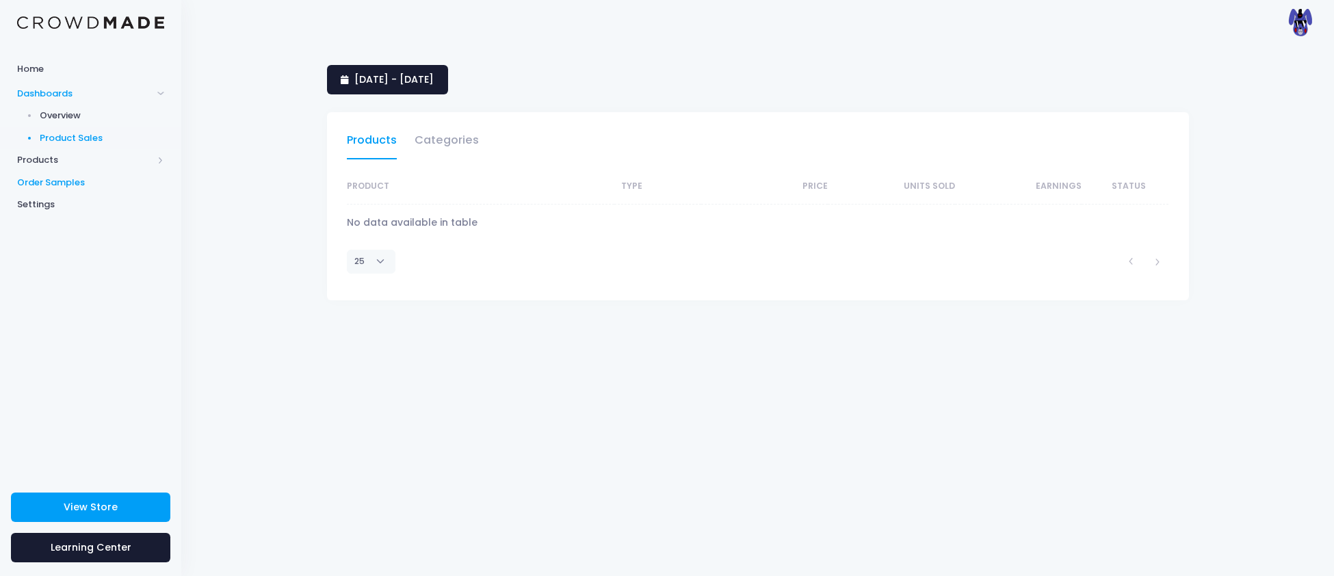
click at [56, 181] on span "Order Samples" at bounding box center [90, 183] width 147 height 14
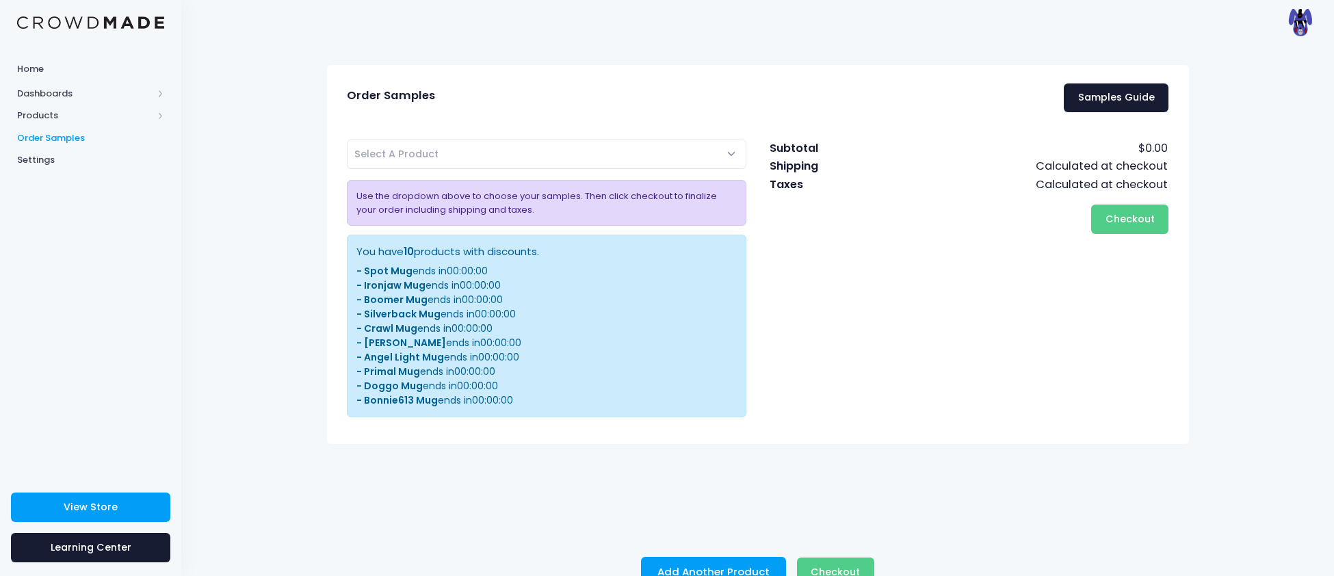
click at [65, 134] on span "Order Samples" at bounding box center [90, 138] width 147 height 14
click at [37, 123] on span "Products" at bounding box center [90, 116] width 181 height 23
click at [53, 133] on span "Product Builder" at bounding box center [102, 138] width 125 height 14
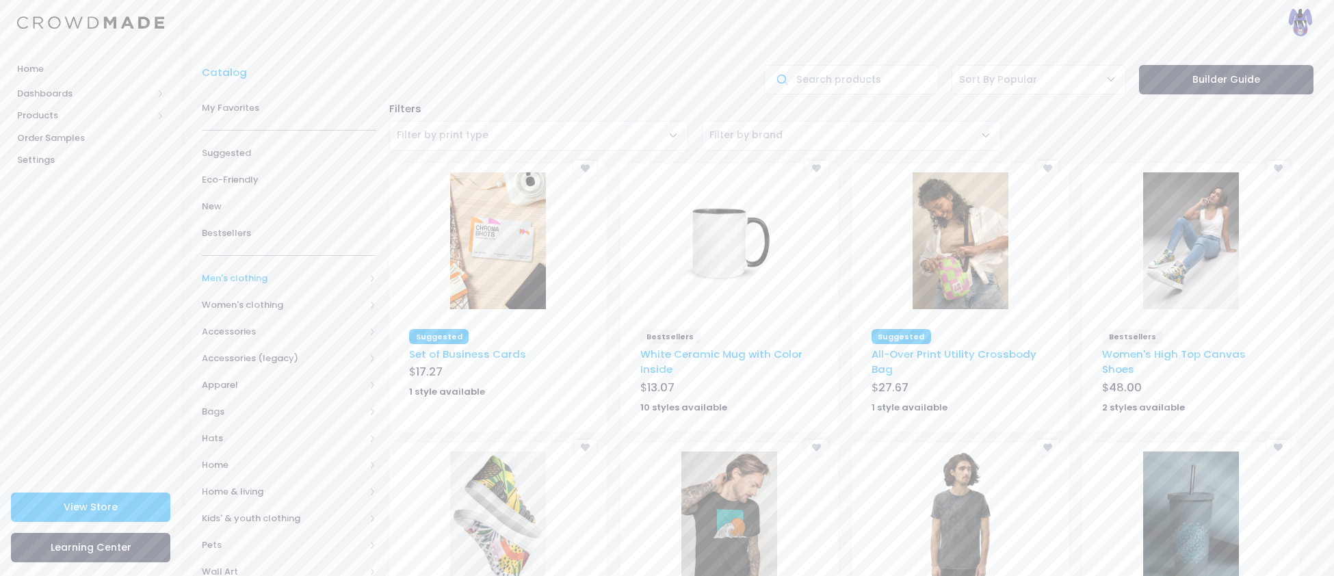
click at [231, 285] on span "Men's clothing" at bounding box center [283, 279] width 163 height 14
click at [251, 384] on span "All shirts" at bounding box center [286, 385] width 124 height 14
click at [252, 462] on span "T-shirts" at bounding box center [294, 465] width 129 height 14
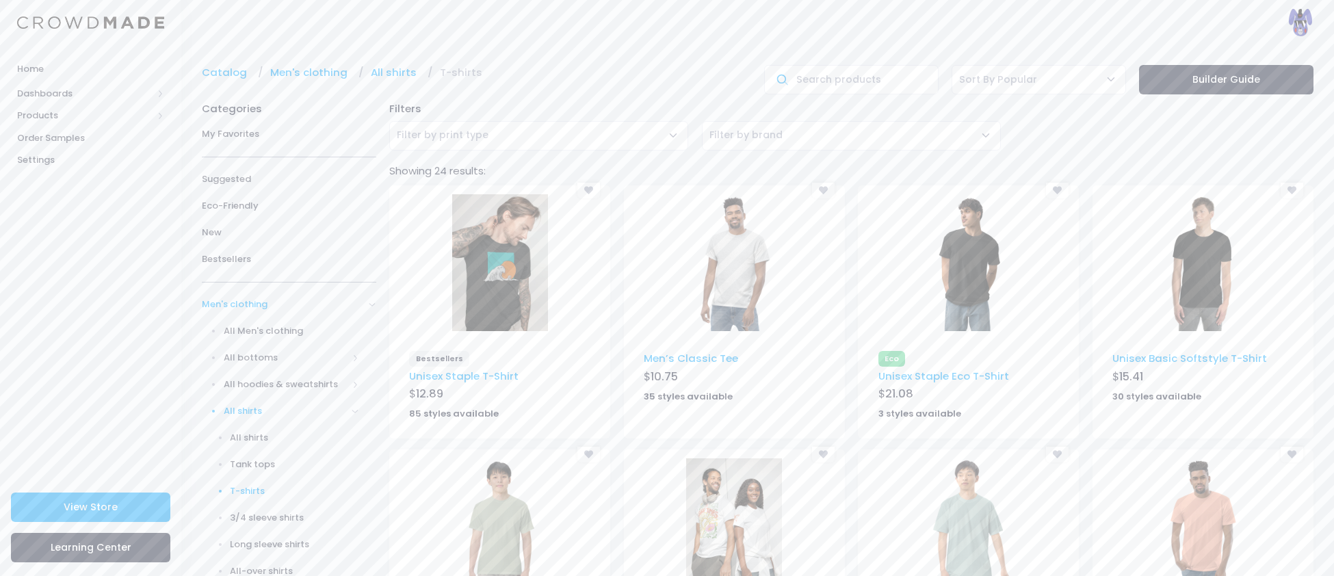
click at [486, 285] on img at bounding box center [500, 262] width 96 height 137
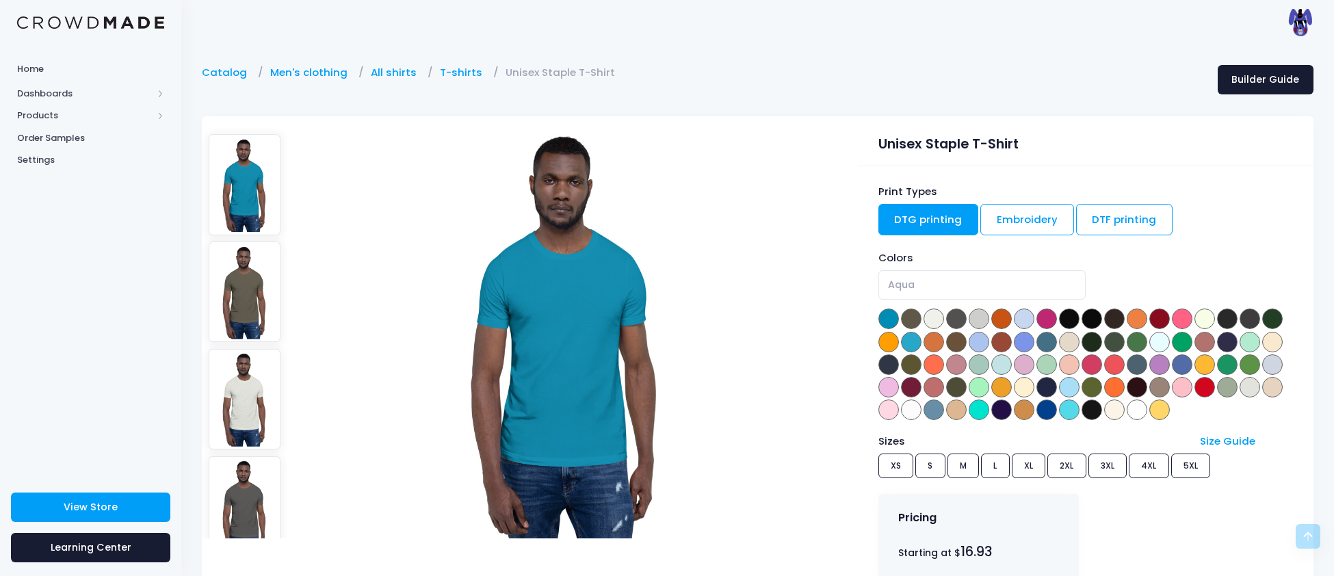
scroll to position [265, 0]
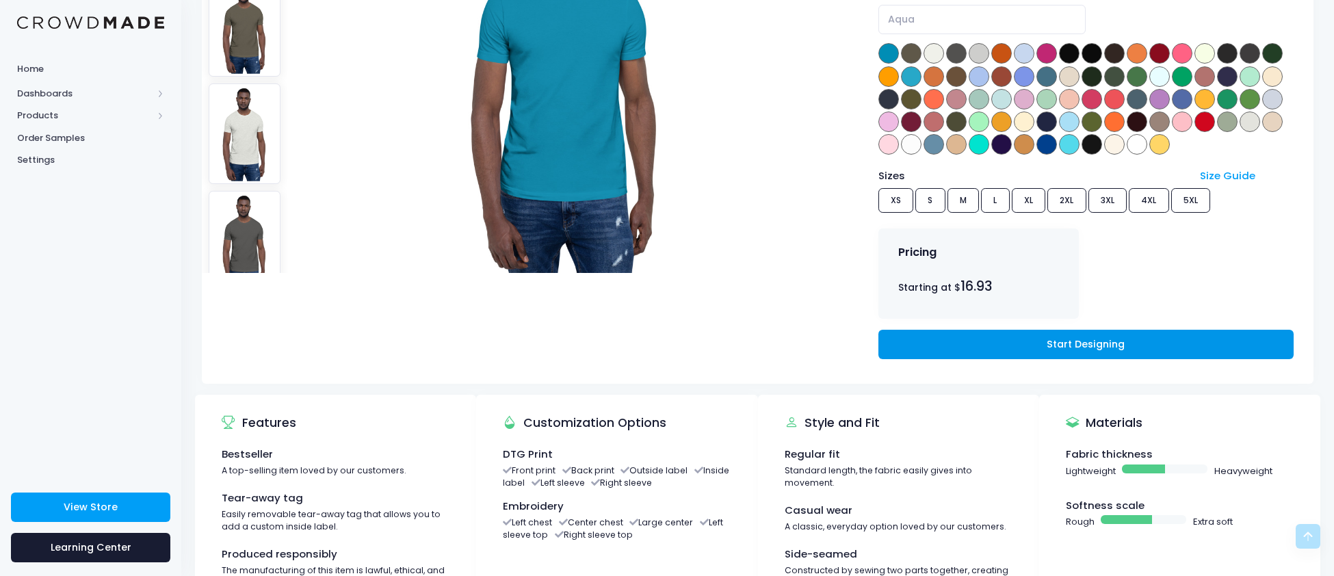
click at [1018, 336] on link "Start Designing" at bounding box center [1085, 344] width 415 height 29
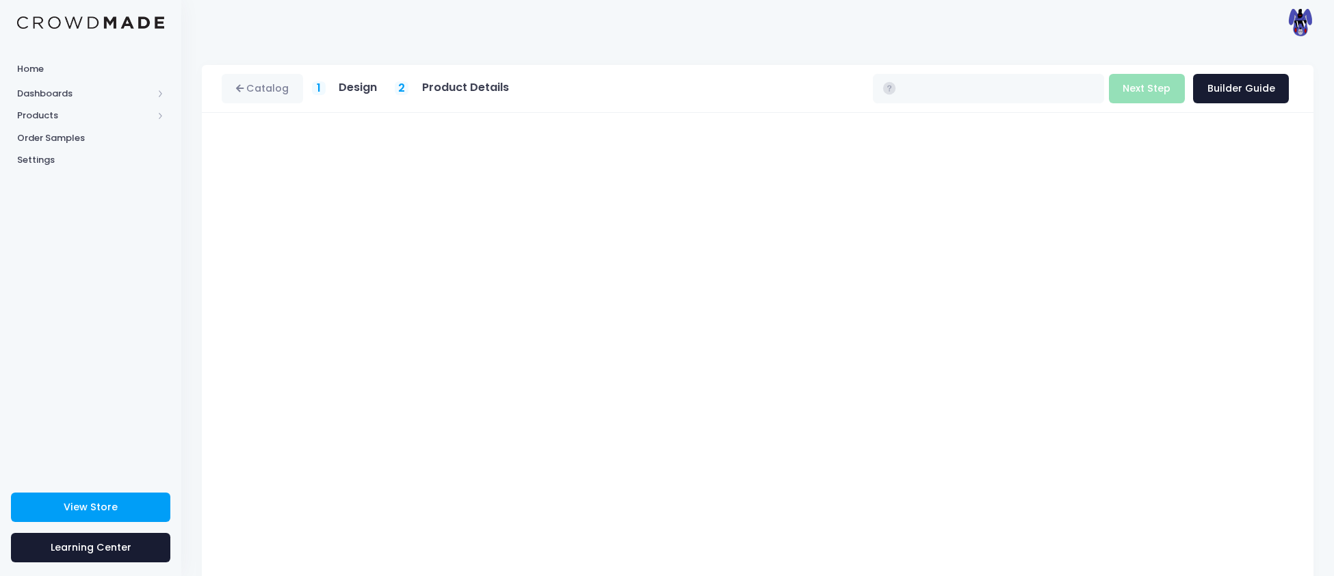
type input "$16.93 - $22.73"
click at [1139, 89] on button "Next Step" at bounding box center [1147, 88] width 76 height 29
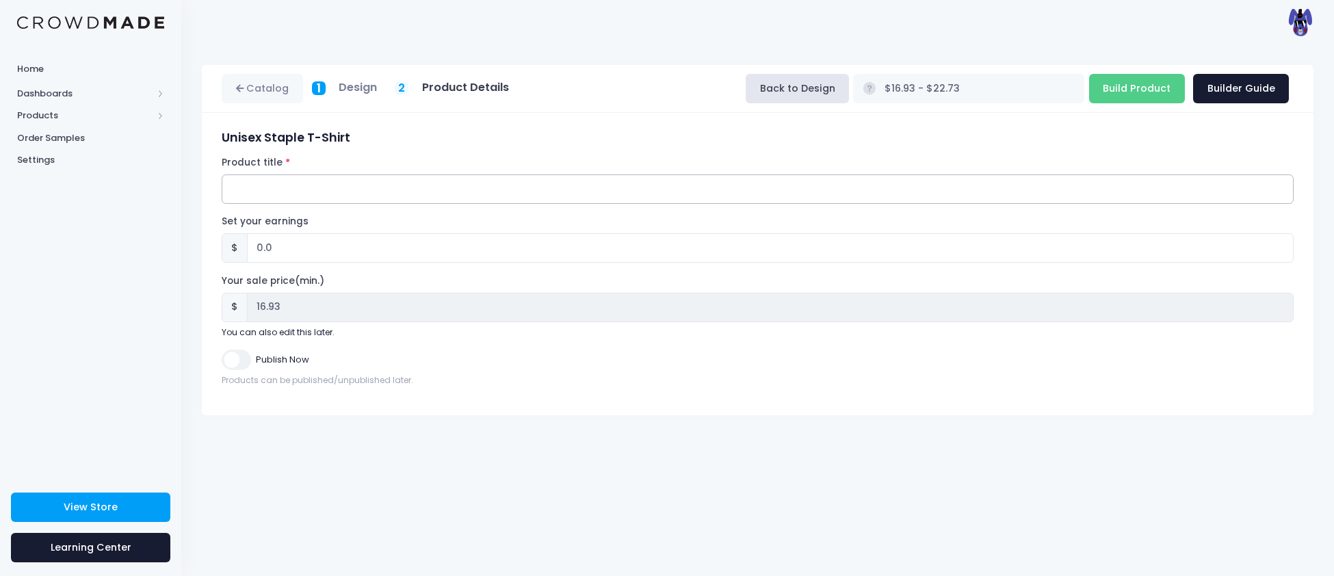
click at [370, 180] on input "Product title" at bounding box center [758, 188] width 1072 height 29
click at [300, 187] on input "FadingFeline" at bounding box center [758, 188] width 1072 height 29
type input "FadingFeline89 T-Shirt"
click at [244, 363] on input "Publish Now" at bounding box center [236, 360] width 29 height 20
checkbox input "true"
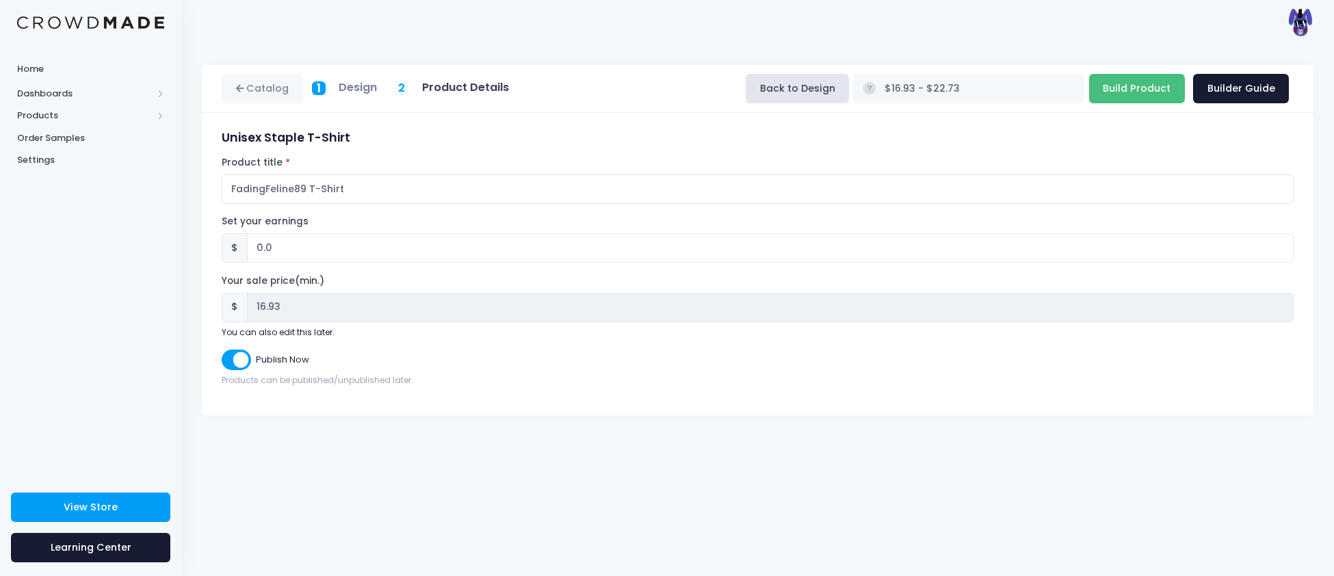
click at [1150, 95] on input "Build Product" at bounding box center [1137, 88] width 96 height 29
type input "Building product..."
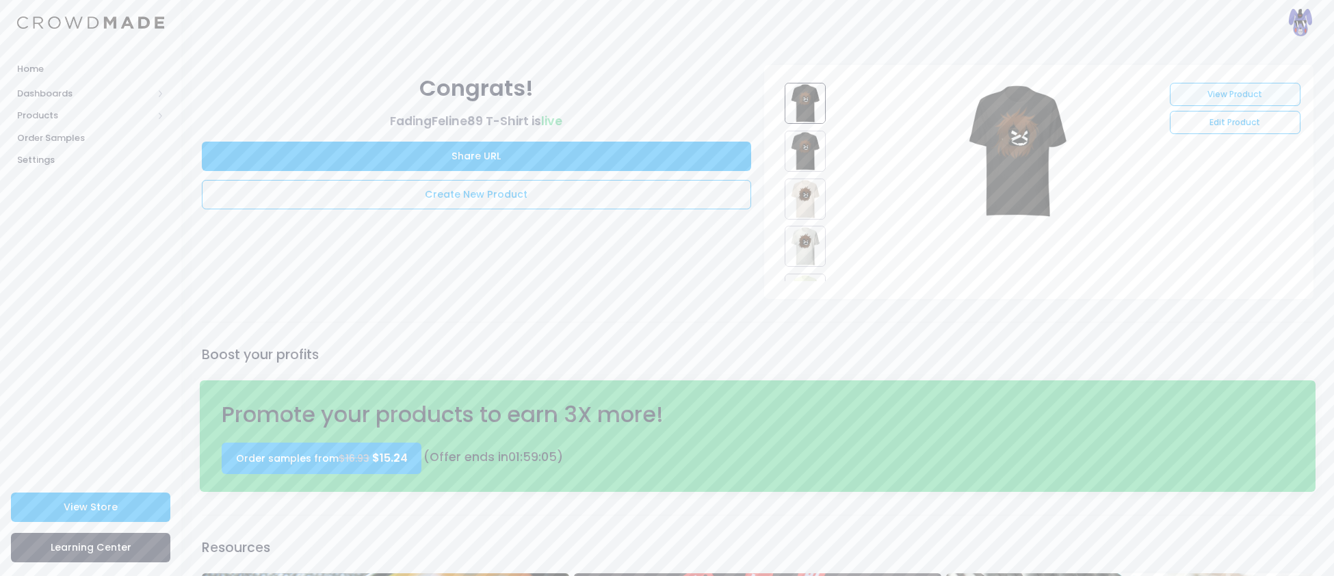
click at [1255, 91] on link "View Product" at bounding box center [1235, 94] width 131 height 23
